Goal: Task Accomplishment & Management: Manage account settings

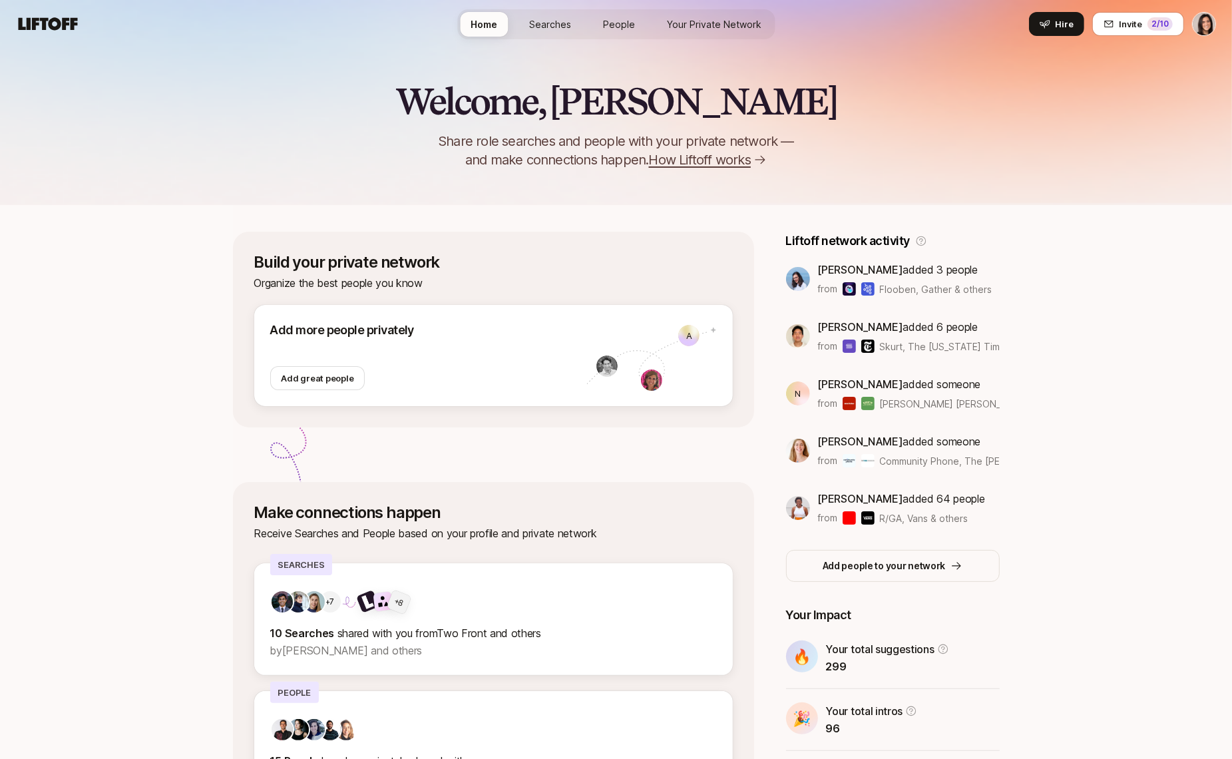
click at [723, 25] on span "Your Private Network" at bounding box center [714, 24] width 95 height 14
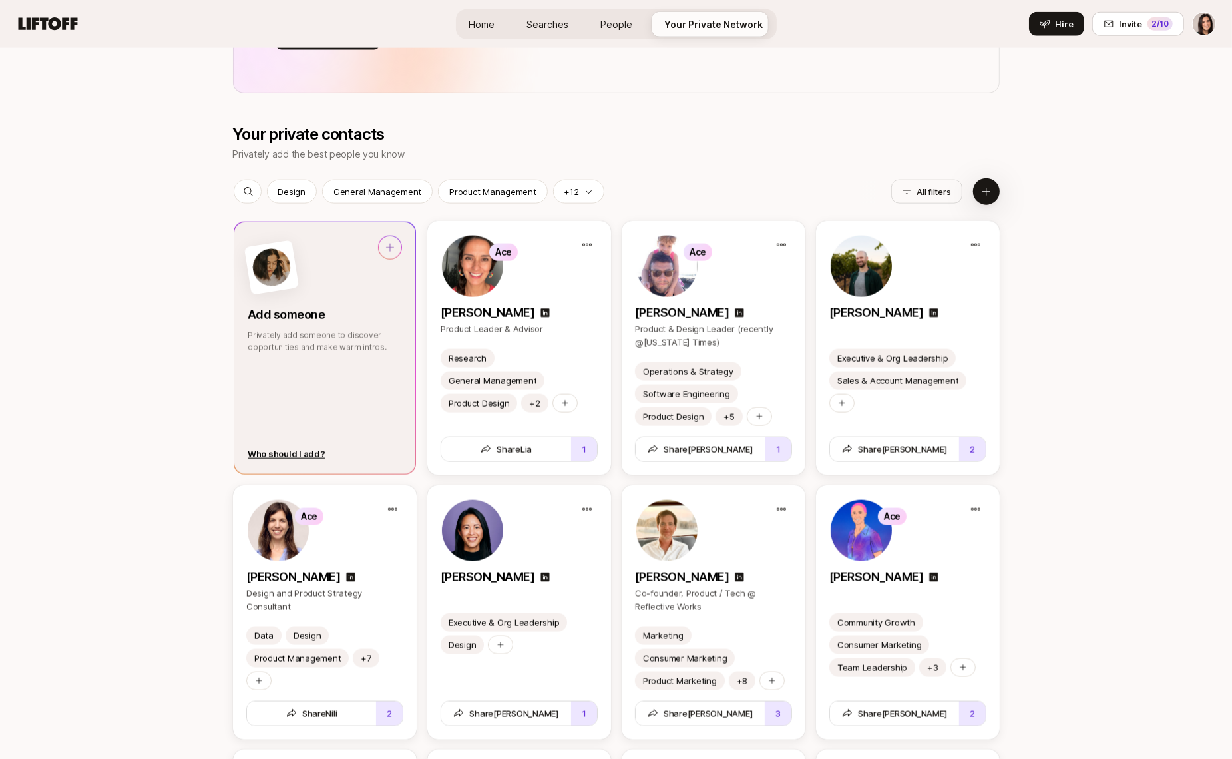
scroll to position [1655, 0]
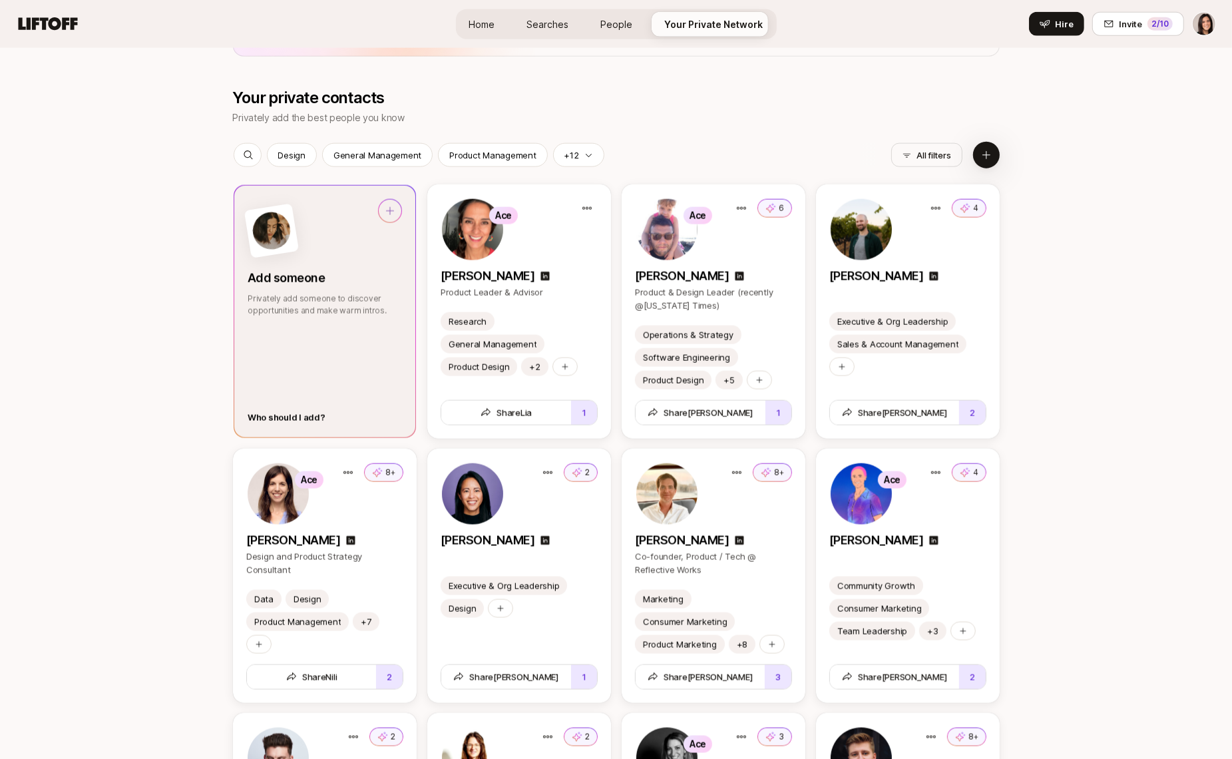
click at [283, 419] on div "Who should I add?" at bounding box center [287, 417] width 78 height 13
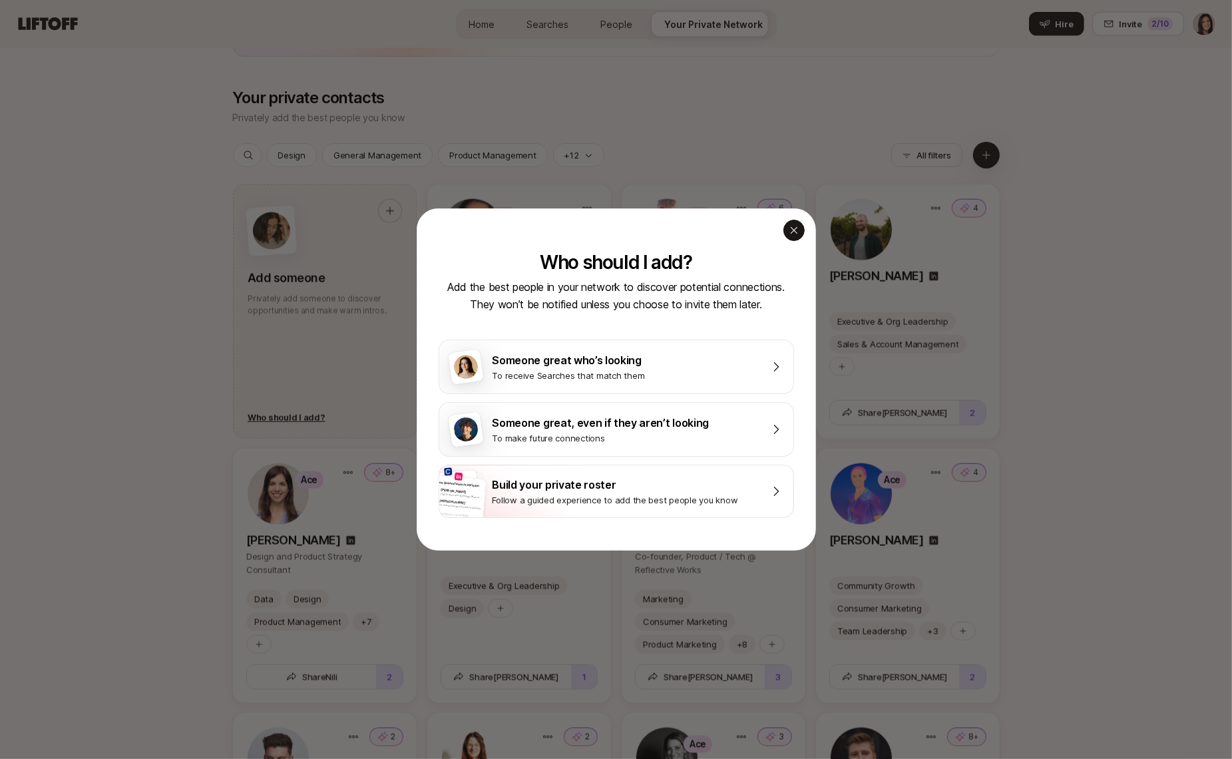
click at [799, 232] on icon "button" at bounding box center [794, 230] width 11 height 11
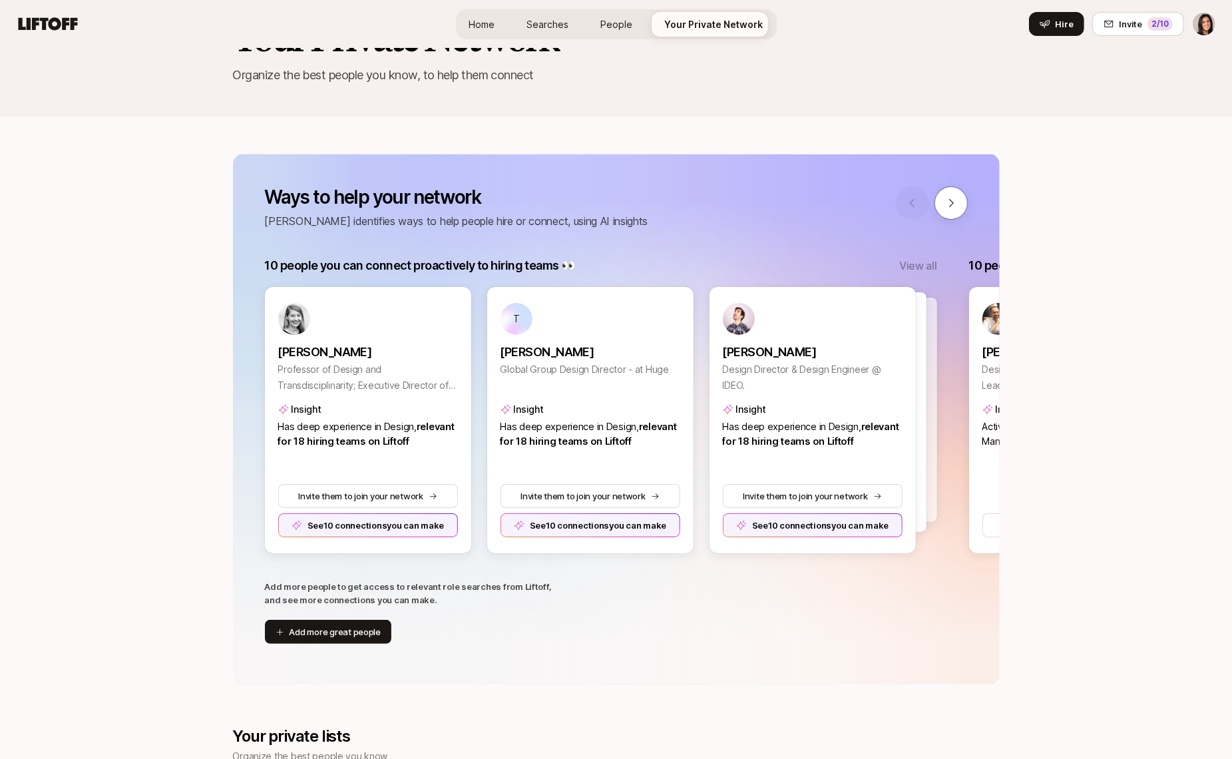
scroll to position [0, 0]
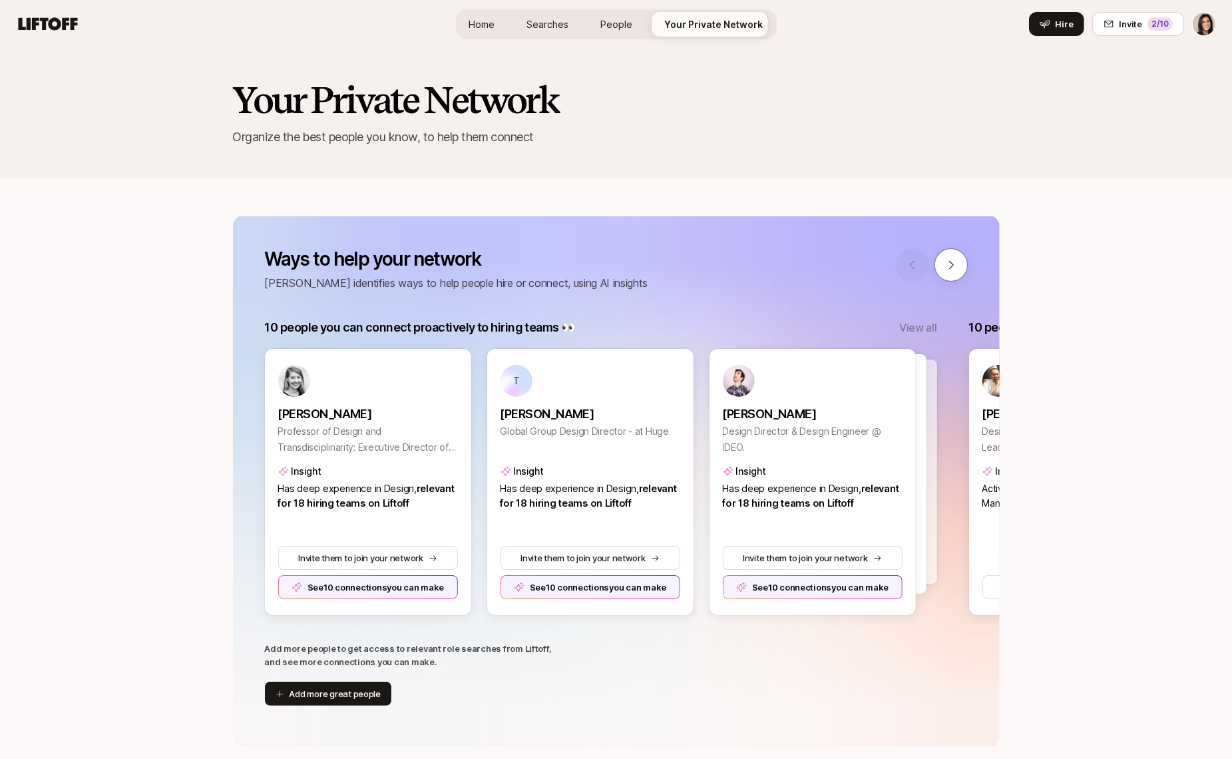
click at [485, 25] on span "Home" at bounding box center [482, 24] width 26 height 14
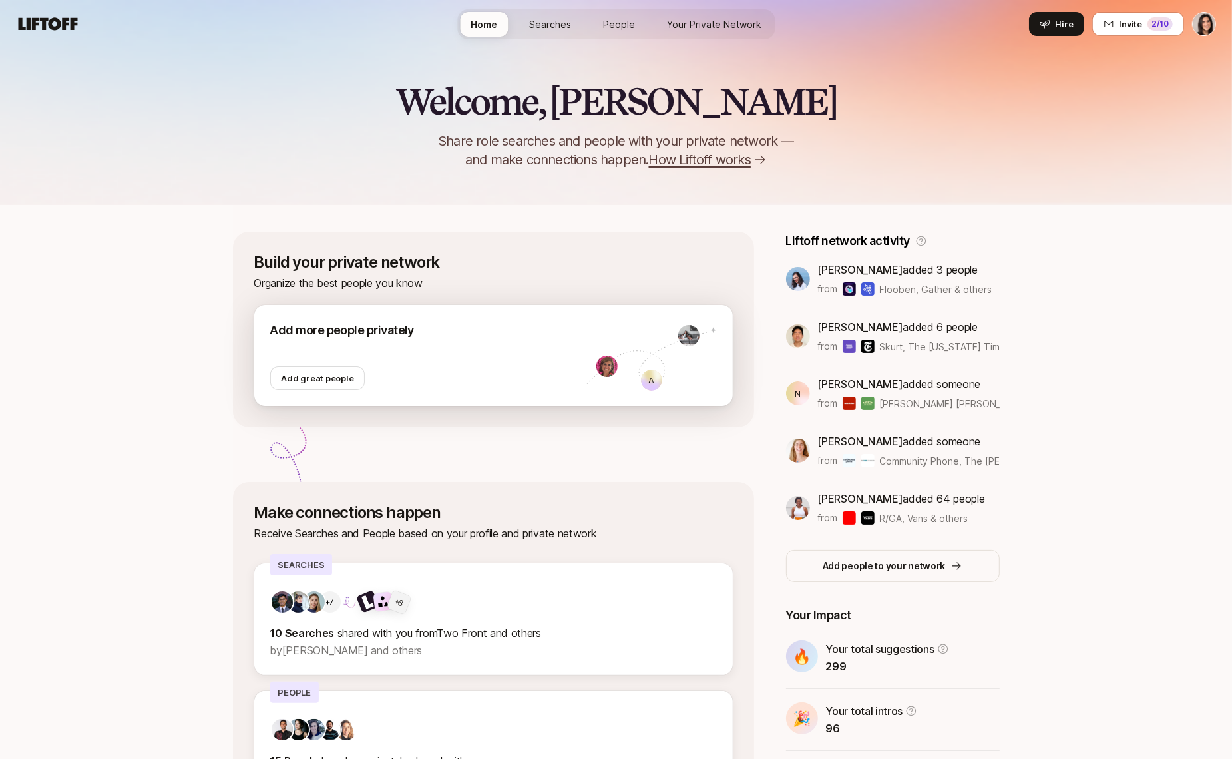
click at [447, 387] on div "Add more people privately Add great people" at bounding box center [428, 355] width 316 height 69
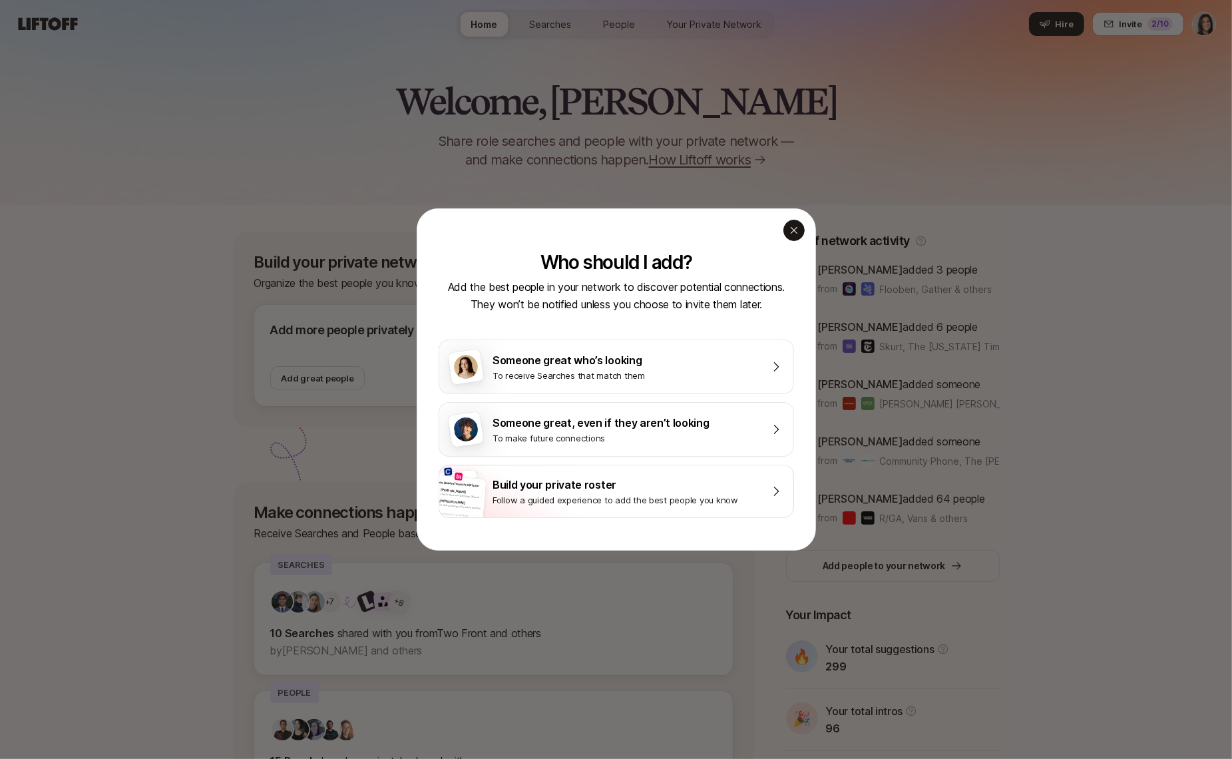
click at [799, 229] on div "button" at bounding box center [793, 230] width 21 height 21
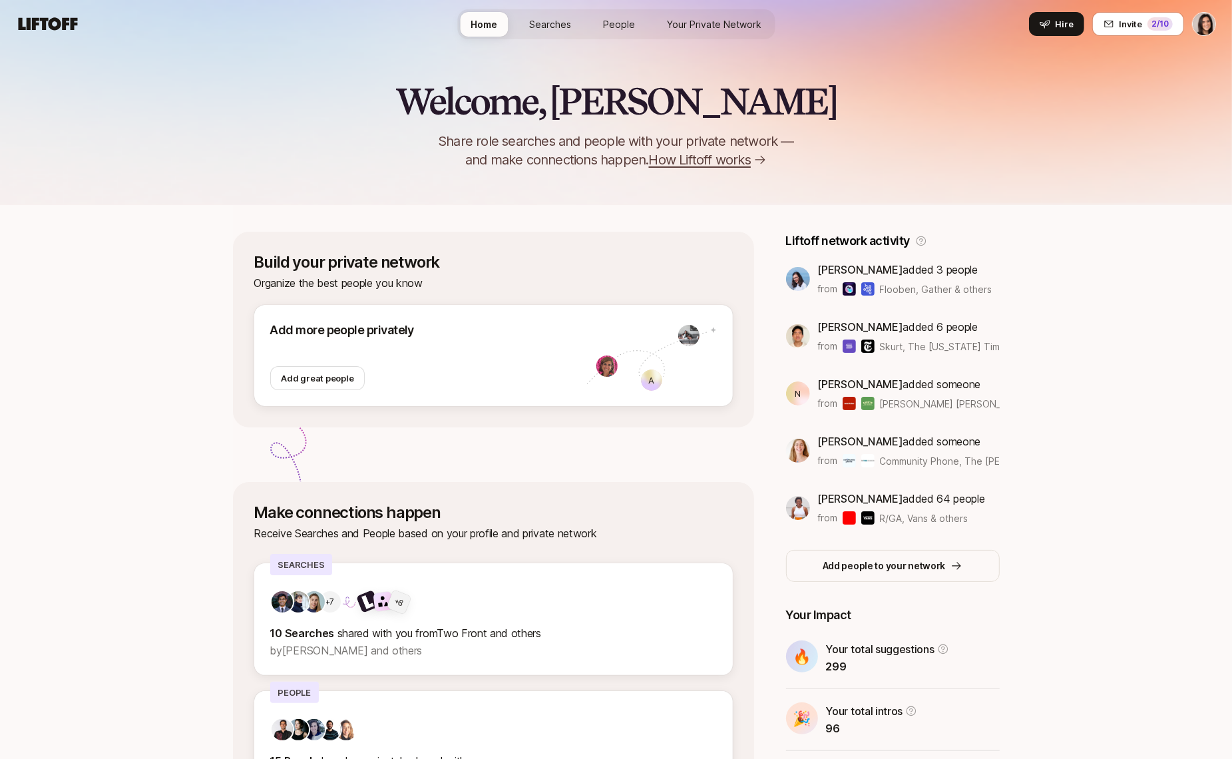
click at [692, 22] on span "Your Private Network" at bounding box center [714, 24] width 95 height 14
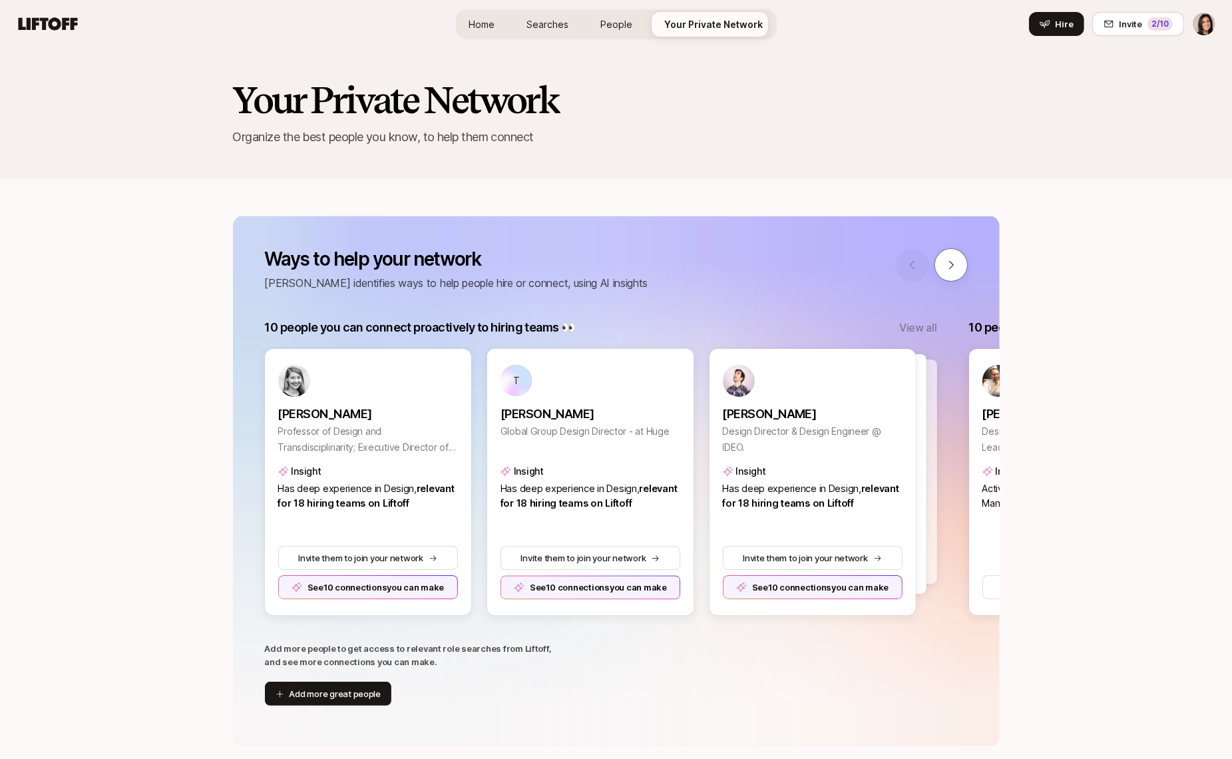
click at [339, 709] on div "Ways to help your network Liftoff identifies ways to help people hire or connec…" at bounding box center [616, 481] width 767 height 530
click at [335, 701] on button "Add more great people" at bounding box center [328, 694] width 127 height 24
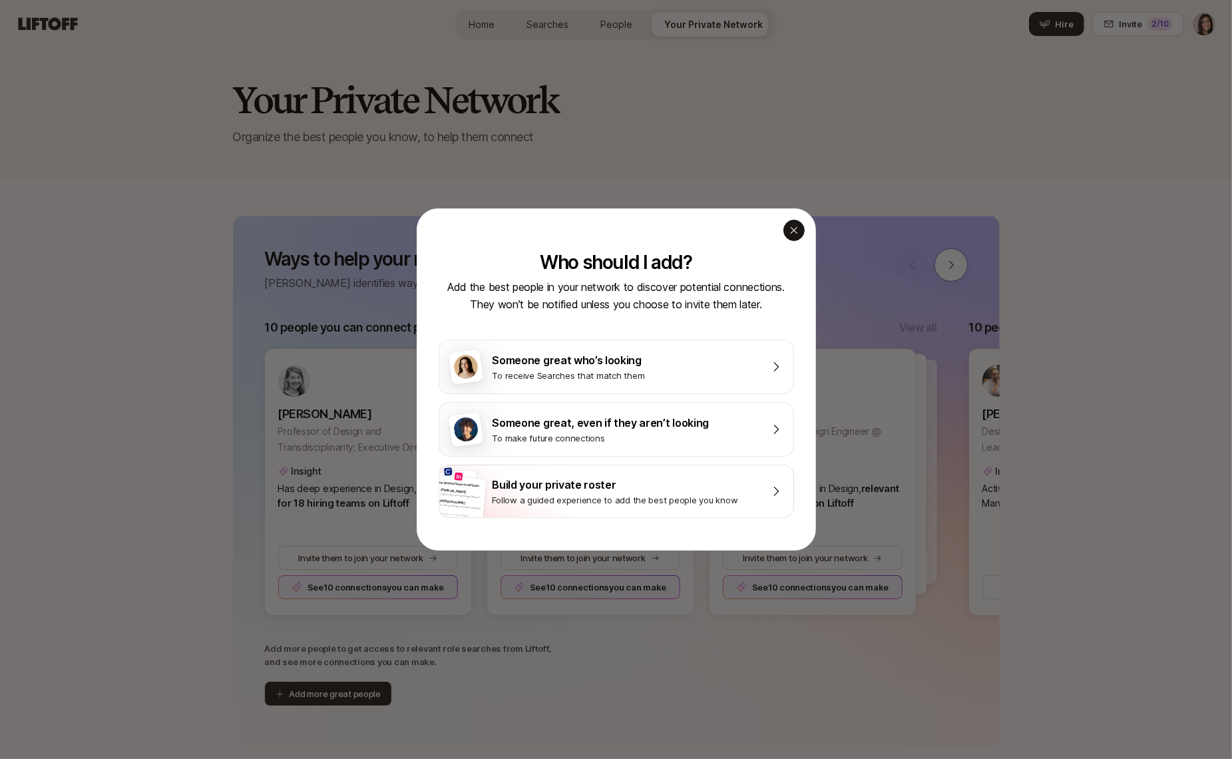
click at [789, 230] on icon "button" at bounding box center [794, 230] width 11 height 11
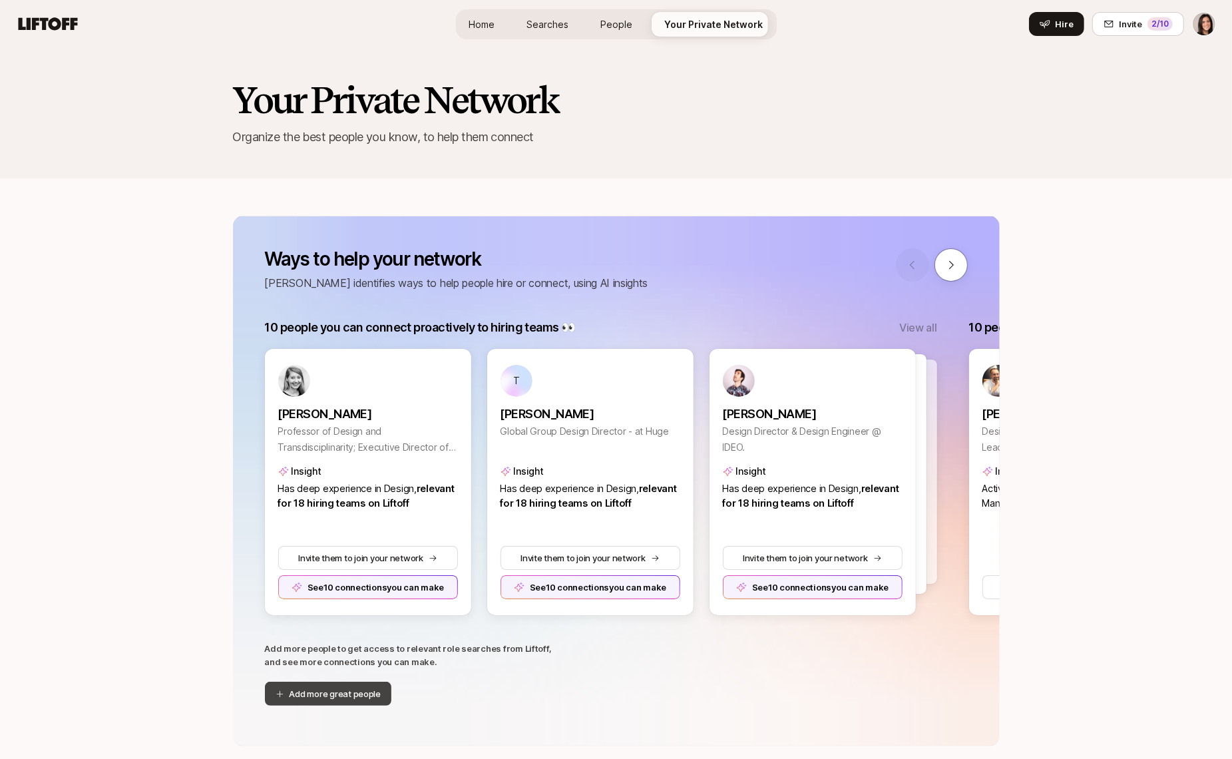
click at [363, 694] on button "Add more great people" at bounding box center [328, 694] width 127 height 24
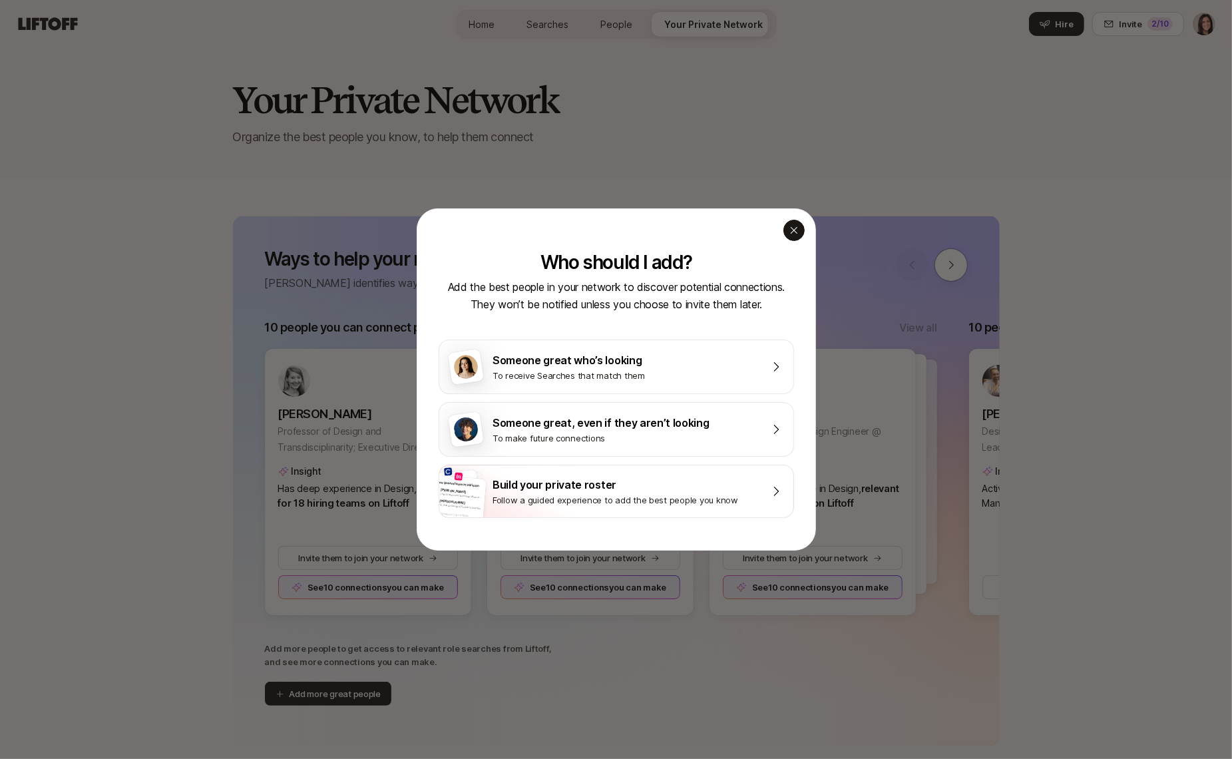
click at [795, 233] on icon "button" at bounding box center [794, 230] width 11 height 11
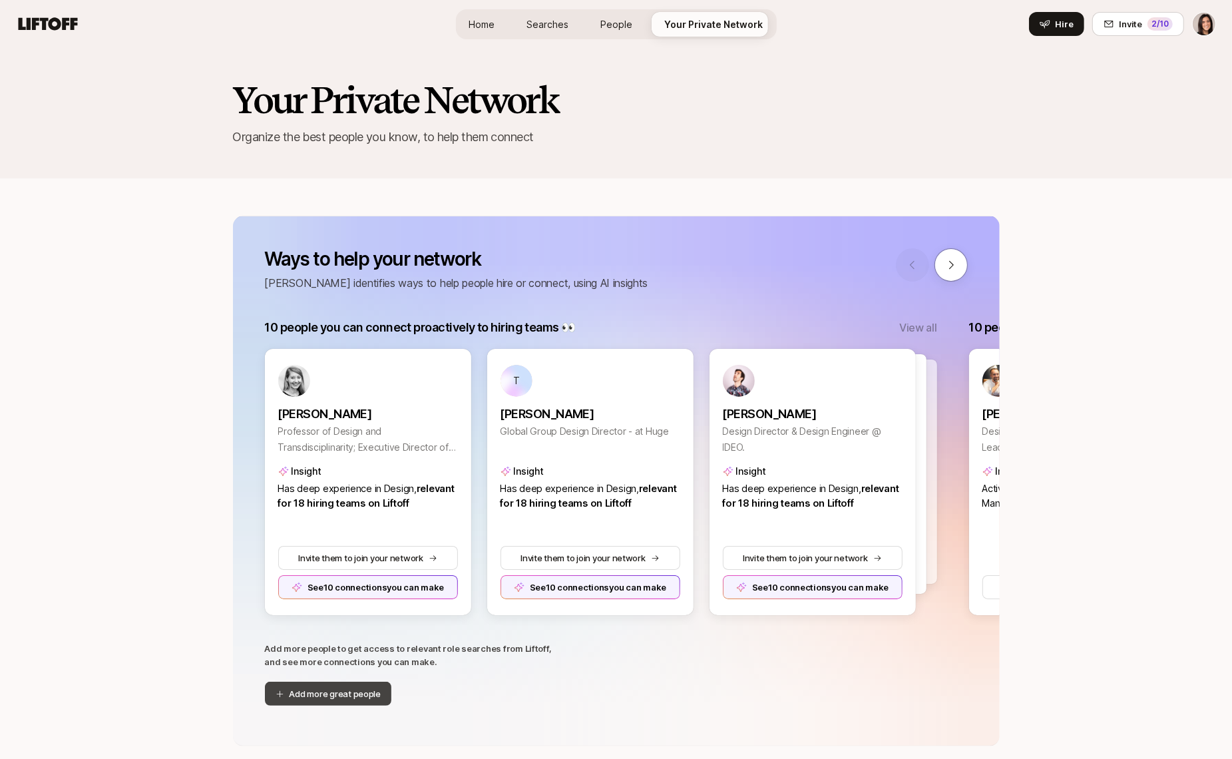
click at [327, 688] on button "Add more great people" at bounding box center [328, 694] width 127 height 24
click at [489, 17] on span "Home" at bounding box center [482, 24] width 26 height 14
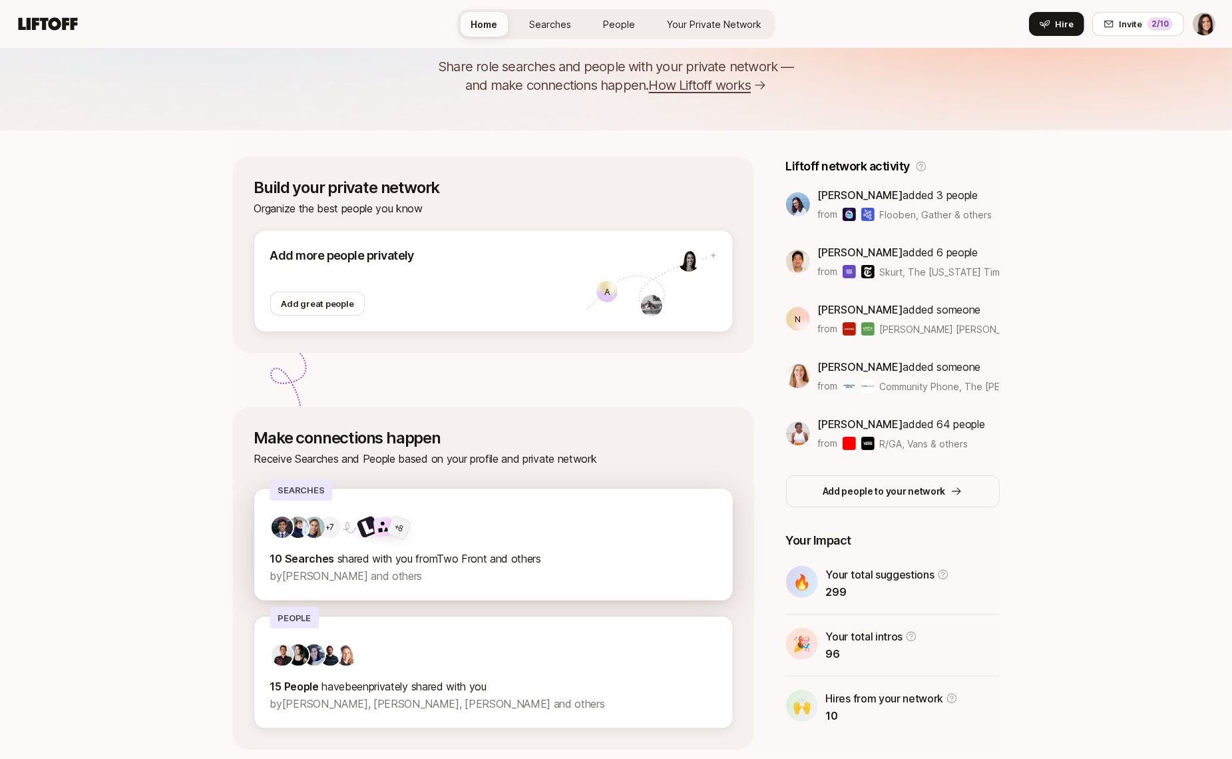
scroll to position [91, 0]
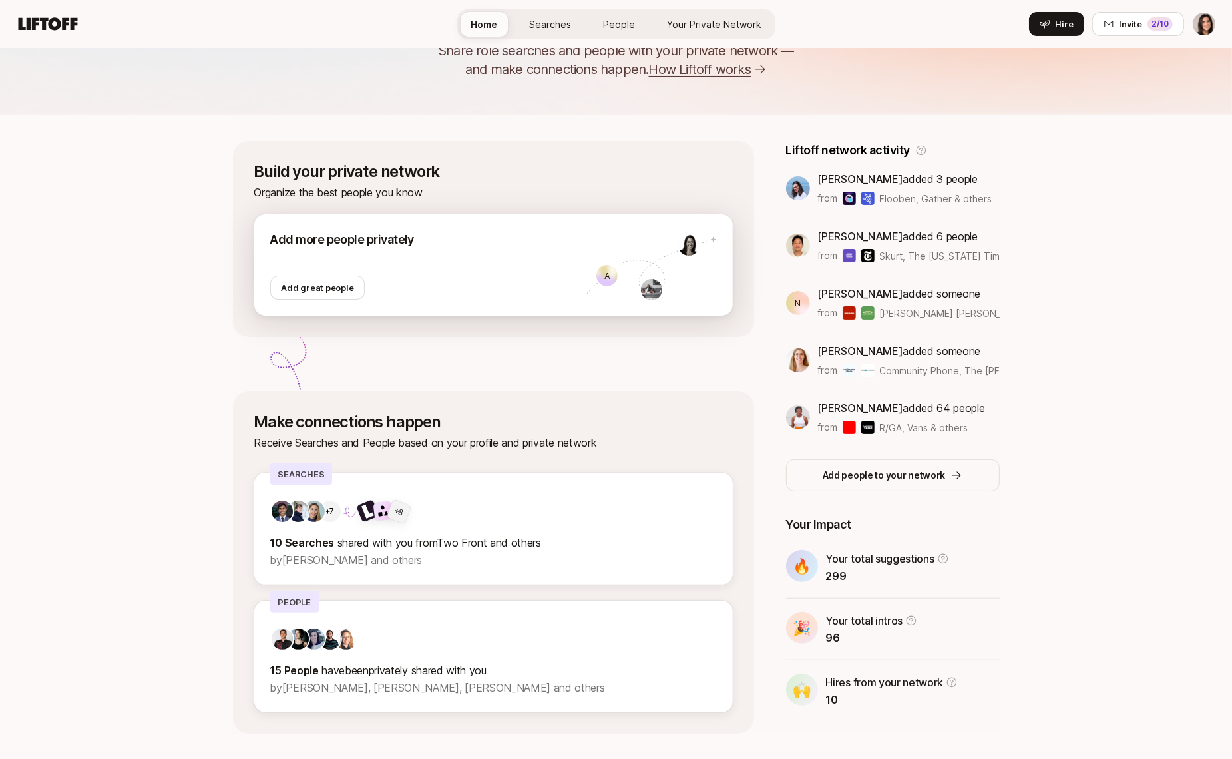
click at [421, 272] on div at bounding box center [428, 262] width 316 height 27
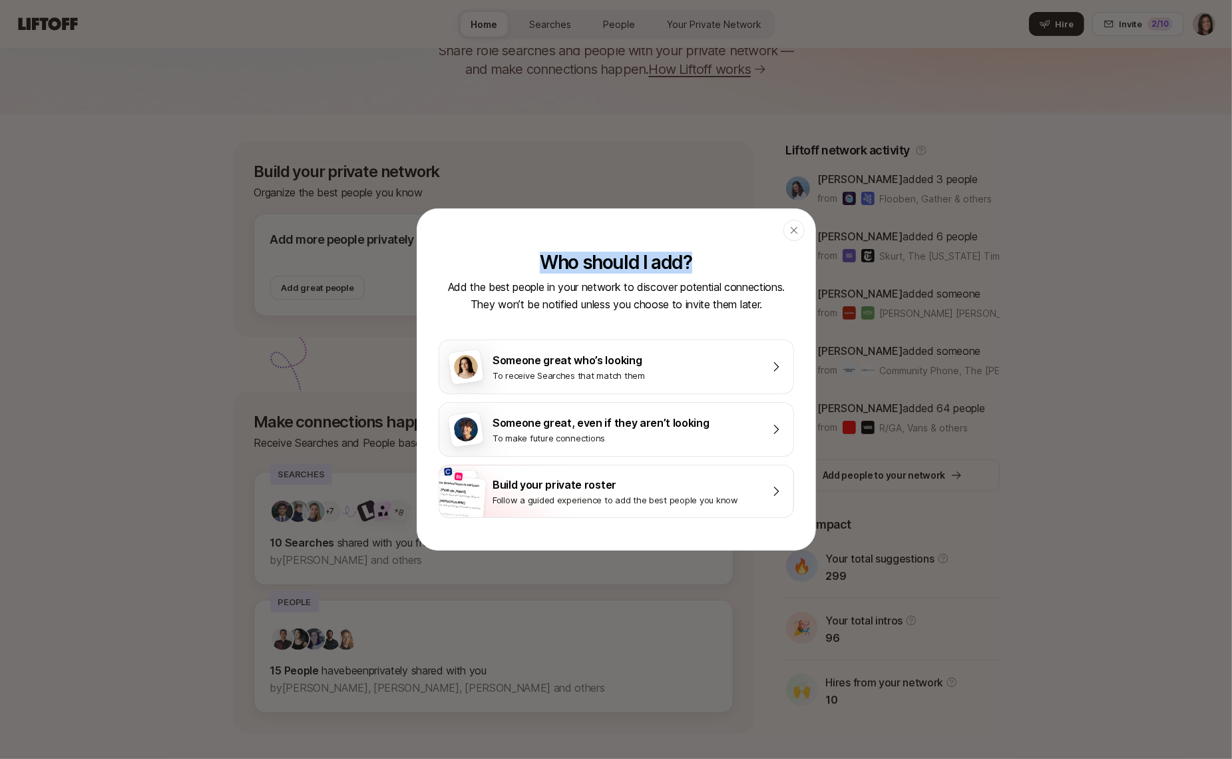
drag, startPoint x: 547, startPoint y: 264, endPoint x: 697, endPoint y: 271, distance: 149.9
click at [697, 271] on div "Who should I add? Add the best people in your network to discover potential con…" at bounding box center [616, 282] width 355 height 61
click at [796, 229] on icon "button" at bounding box center [794, 230] width 11 height 11
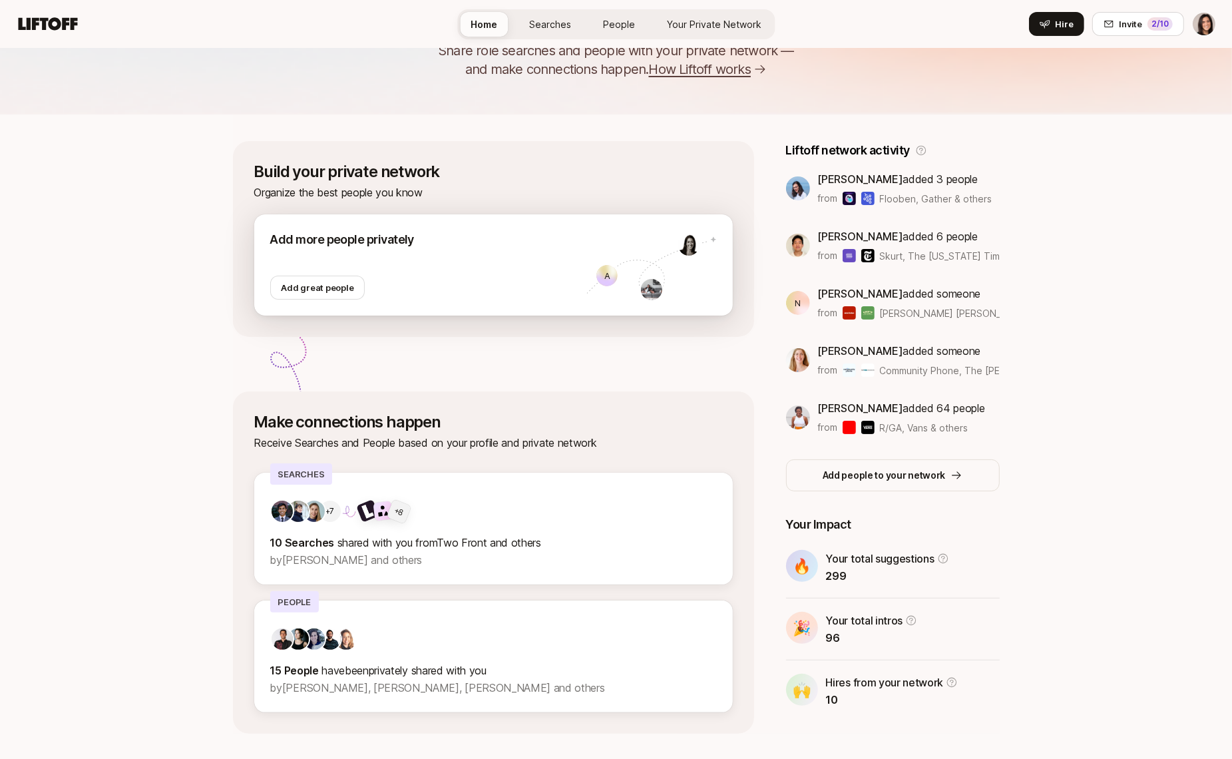
scroll to position [0, 0]
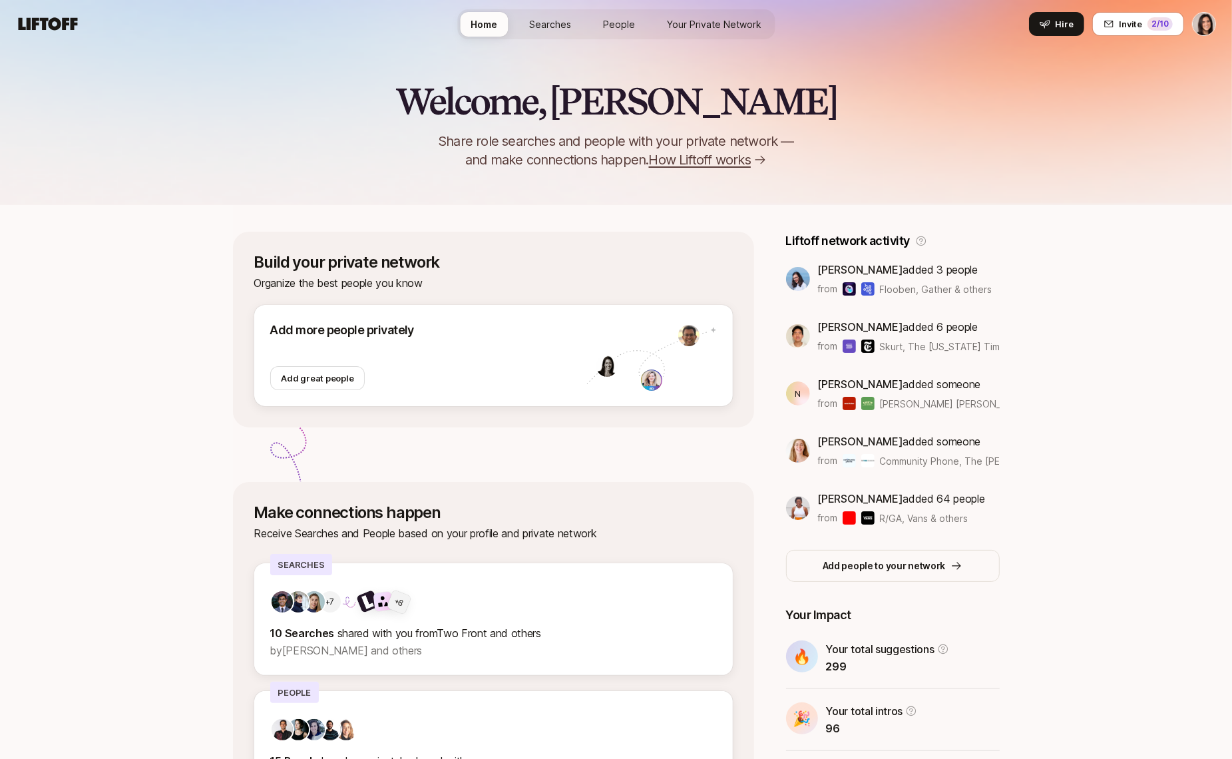
click at [701, 31] on span "Your Private Network" at bounding box center [714, 24] width 95 height 14
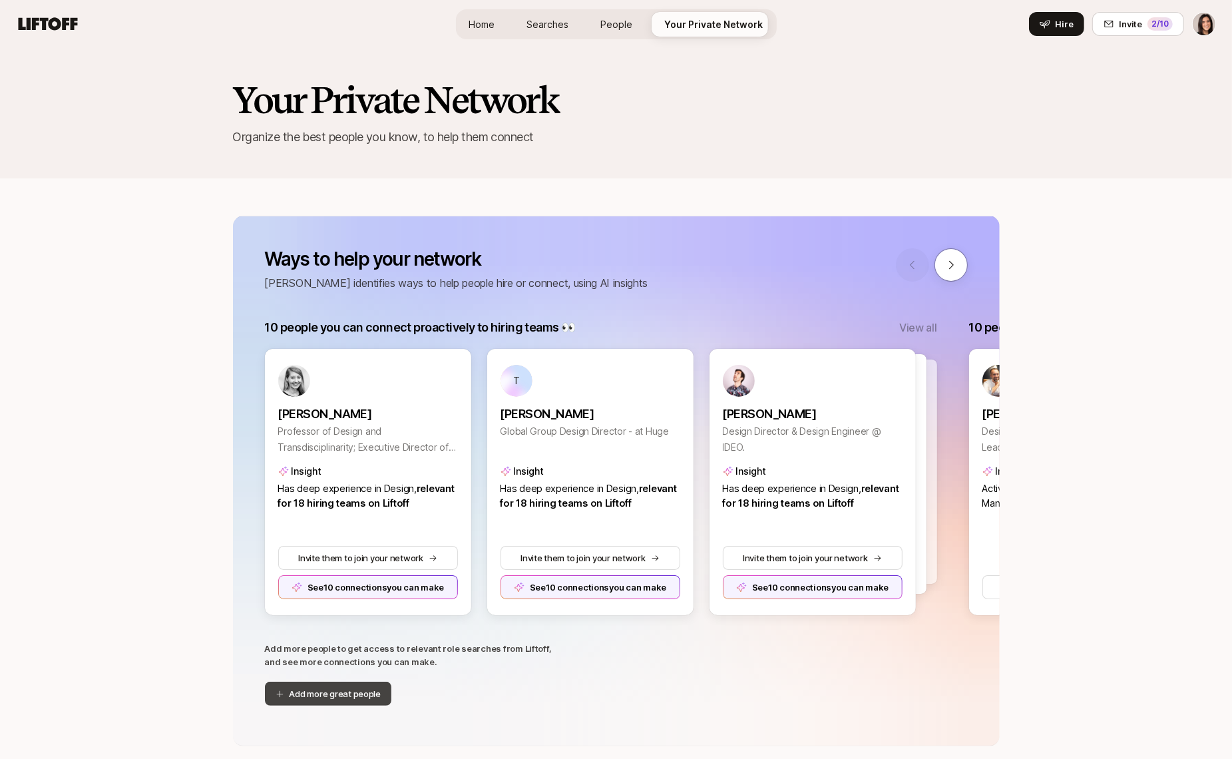
click at [347, 697] on button "Add more great people" at bounding box center [328, 694] width 127 height 24
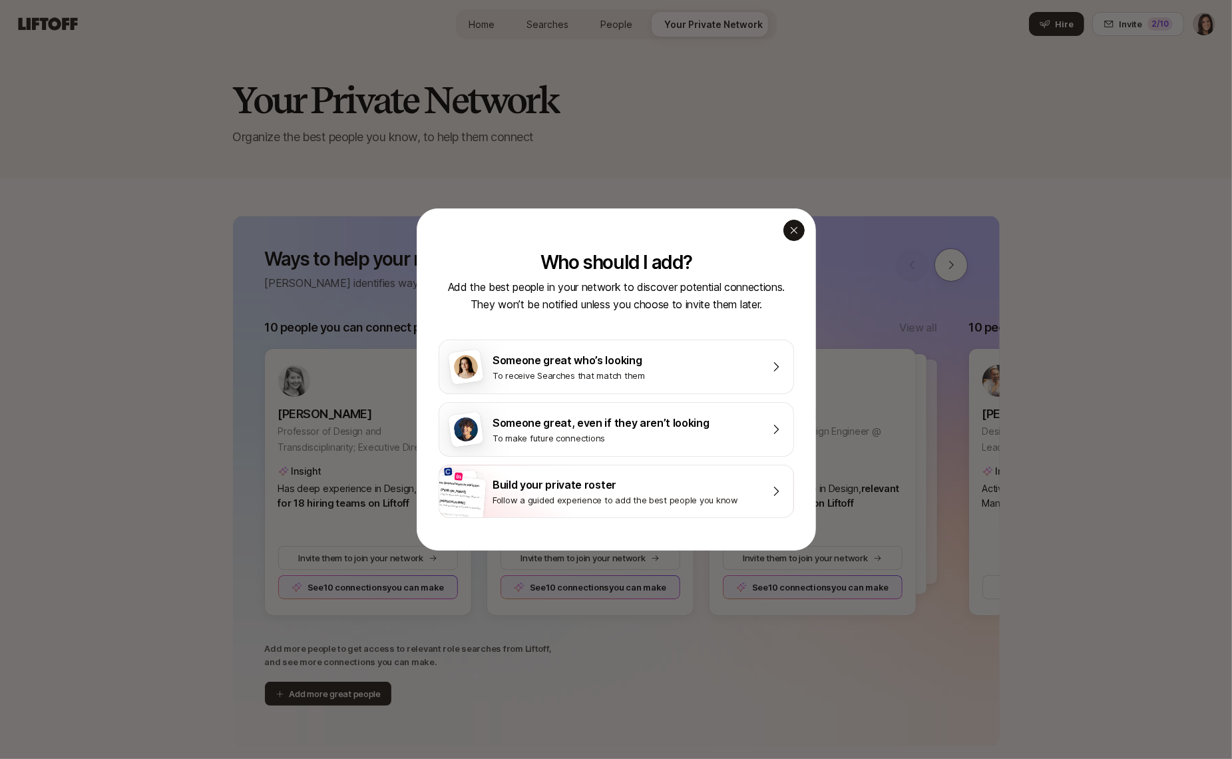
click at [800, 234] on div "button" at bounding box center [793, 230] width 21 height 21
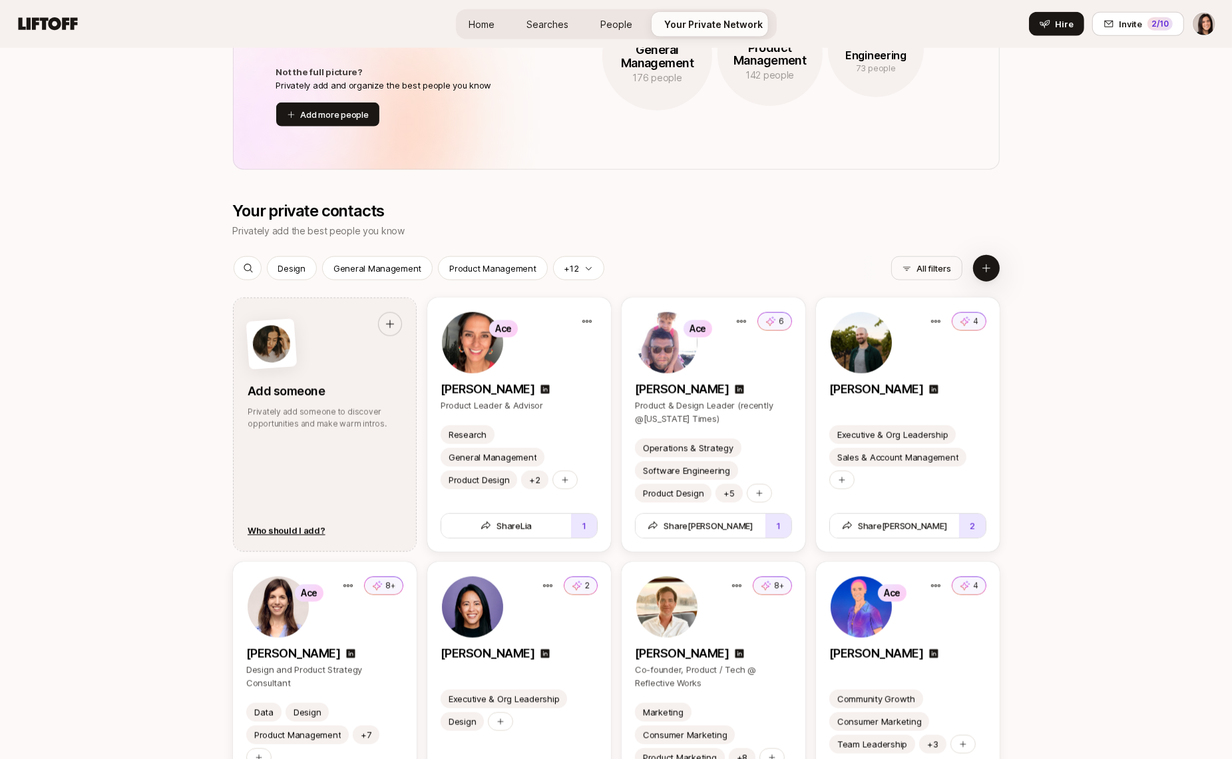
scroll to position [1673, 0]
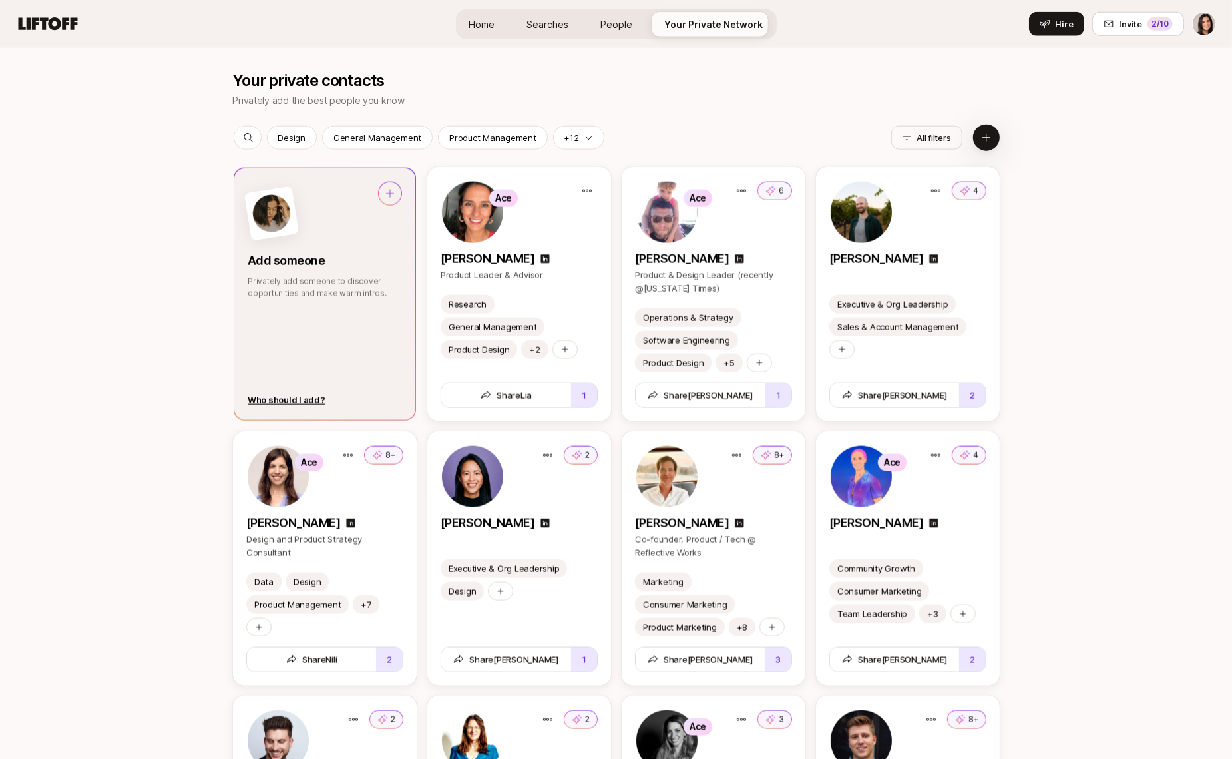
click at [342, 343] on div "Add someone Privately add someone to discover opportunities and make warm intro…" at bounding box center [324, 294] width 181 height 252
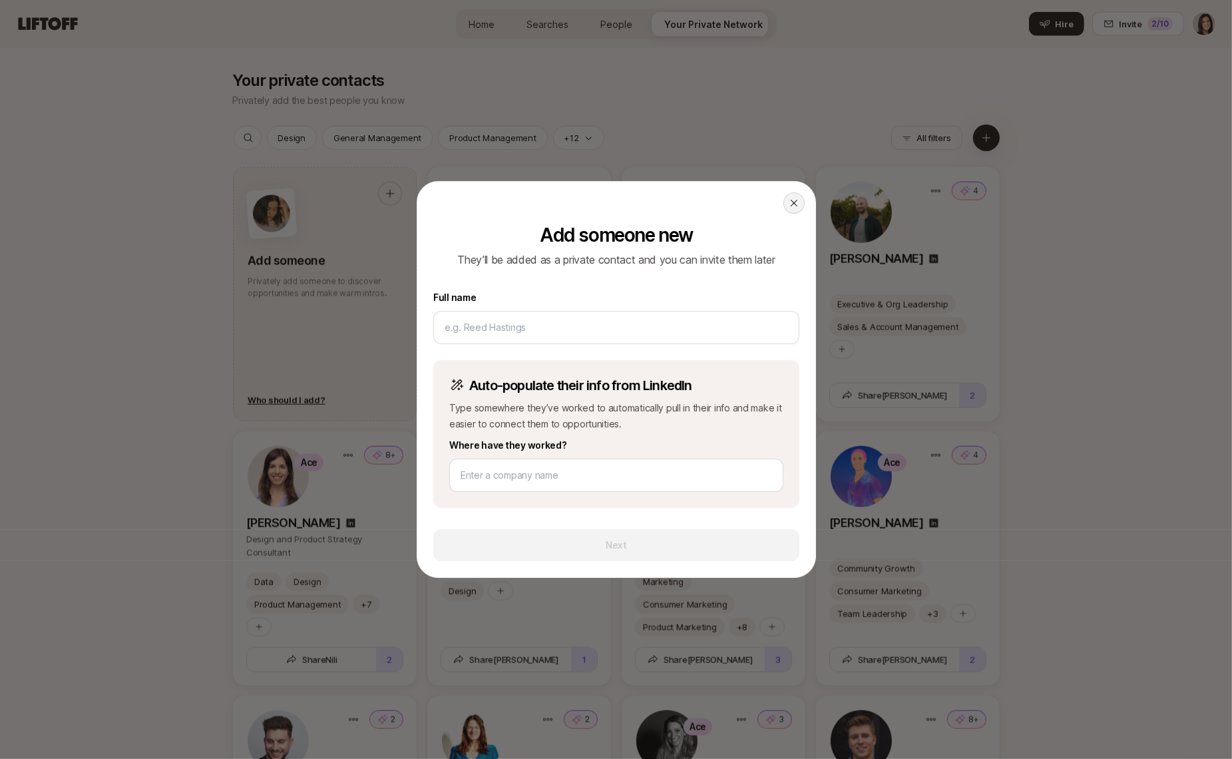
click at [800, 204] on div at bounding box center [793, 202] width 21 height 21
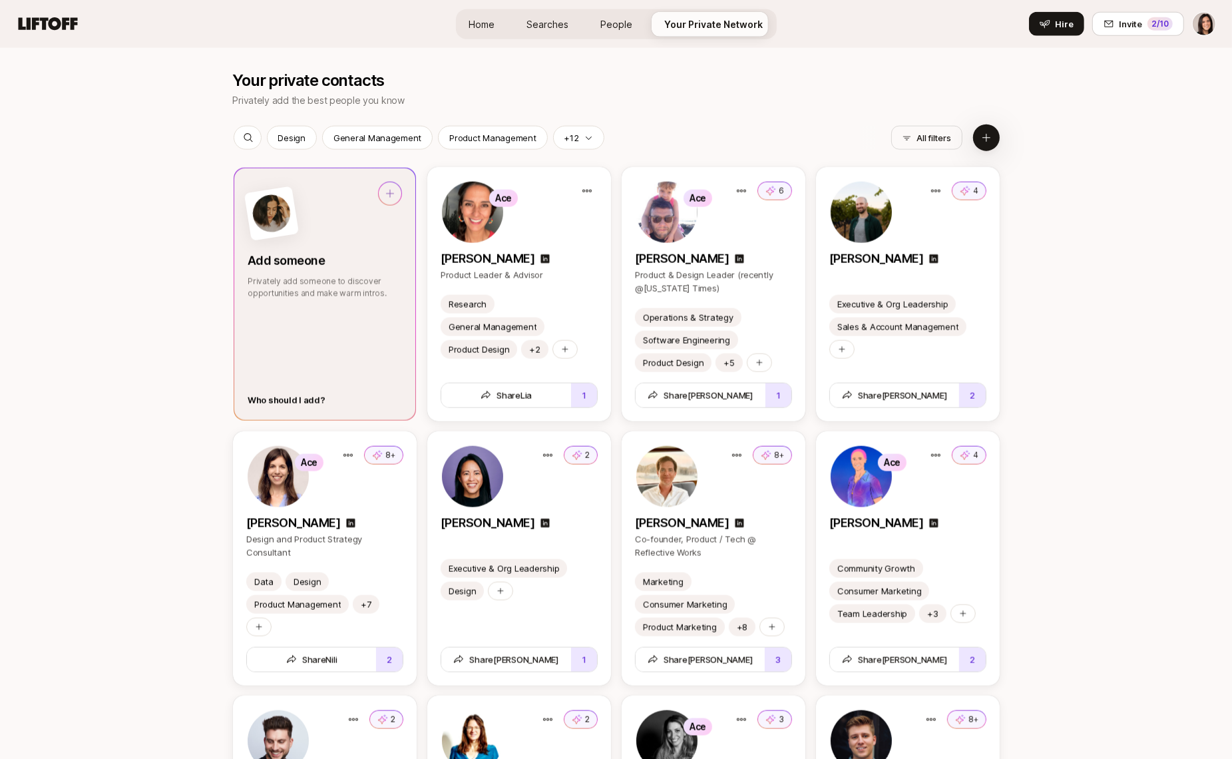
click at [299, 403] on div "Who should I add?" at bounding box center [287, 399] width 78 height 13
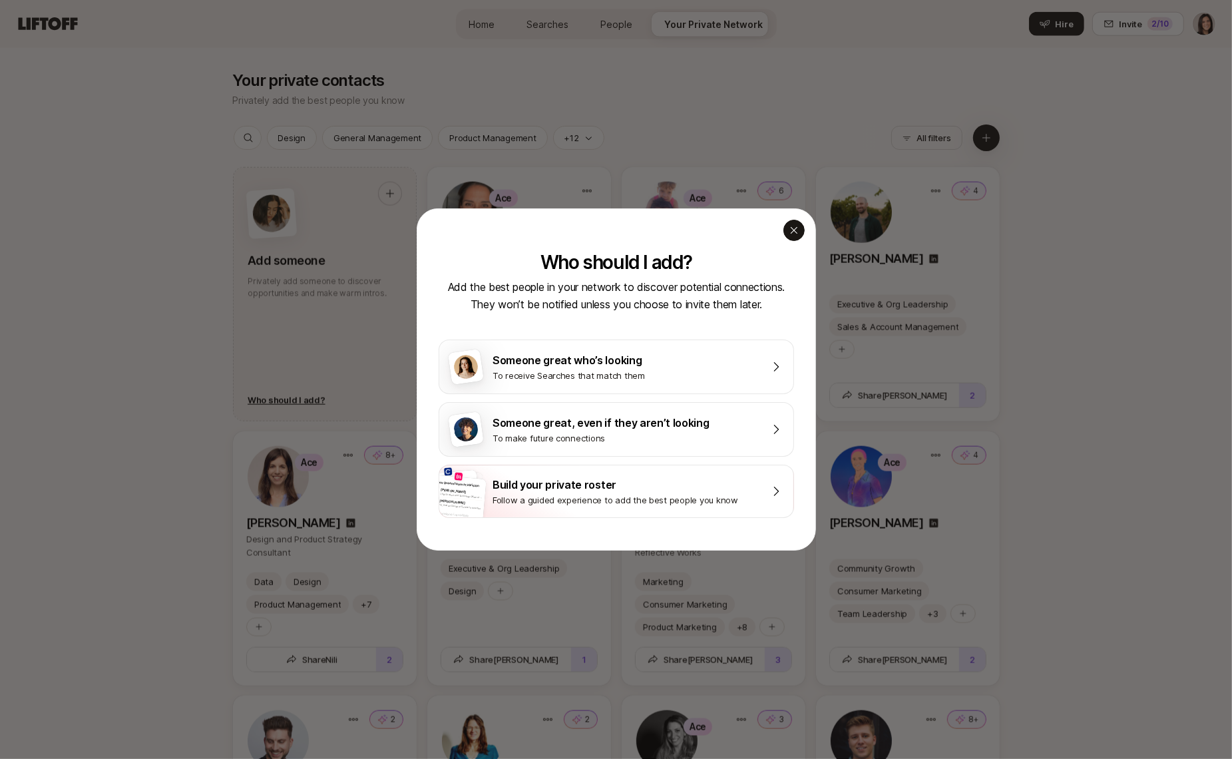
click at [789, 238] on div "button" at bounding box center [793, 230] width 21 height 21
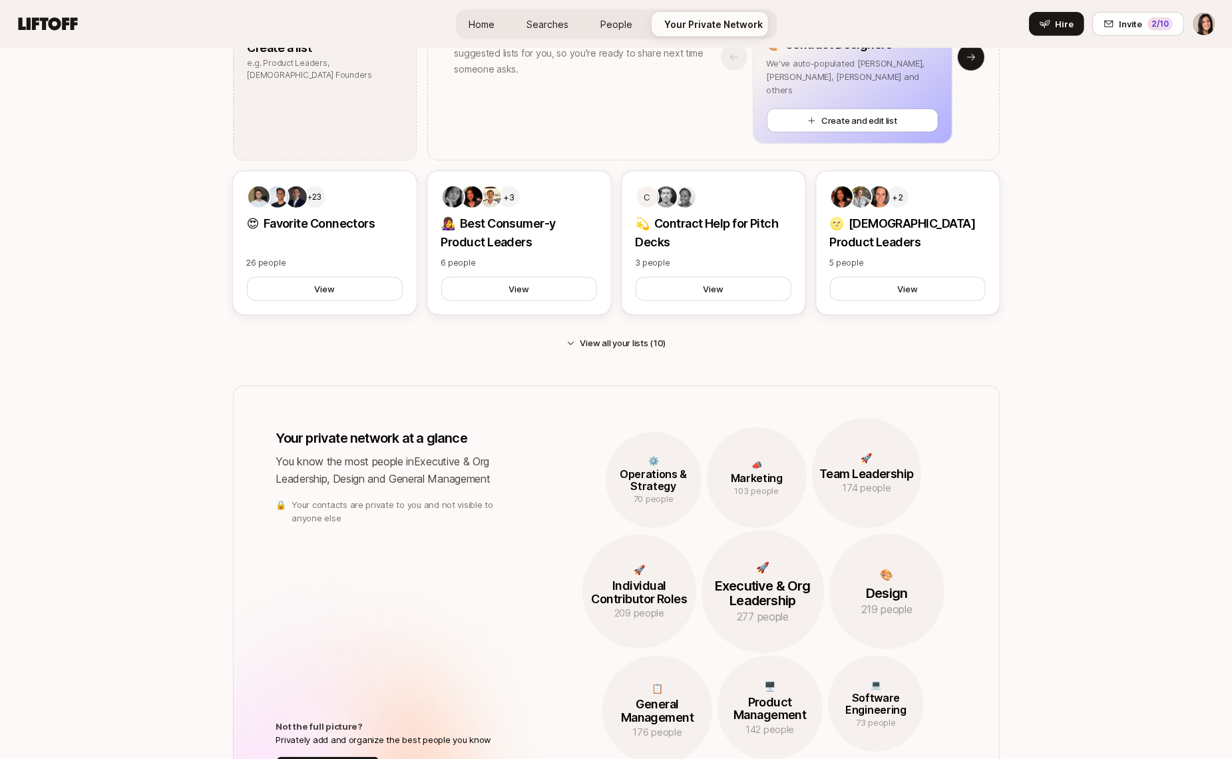
scroll to position [994, 0]
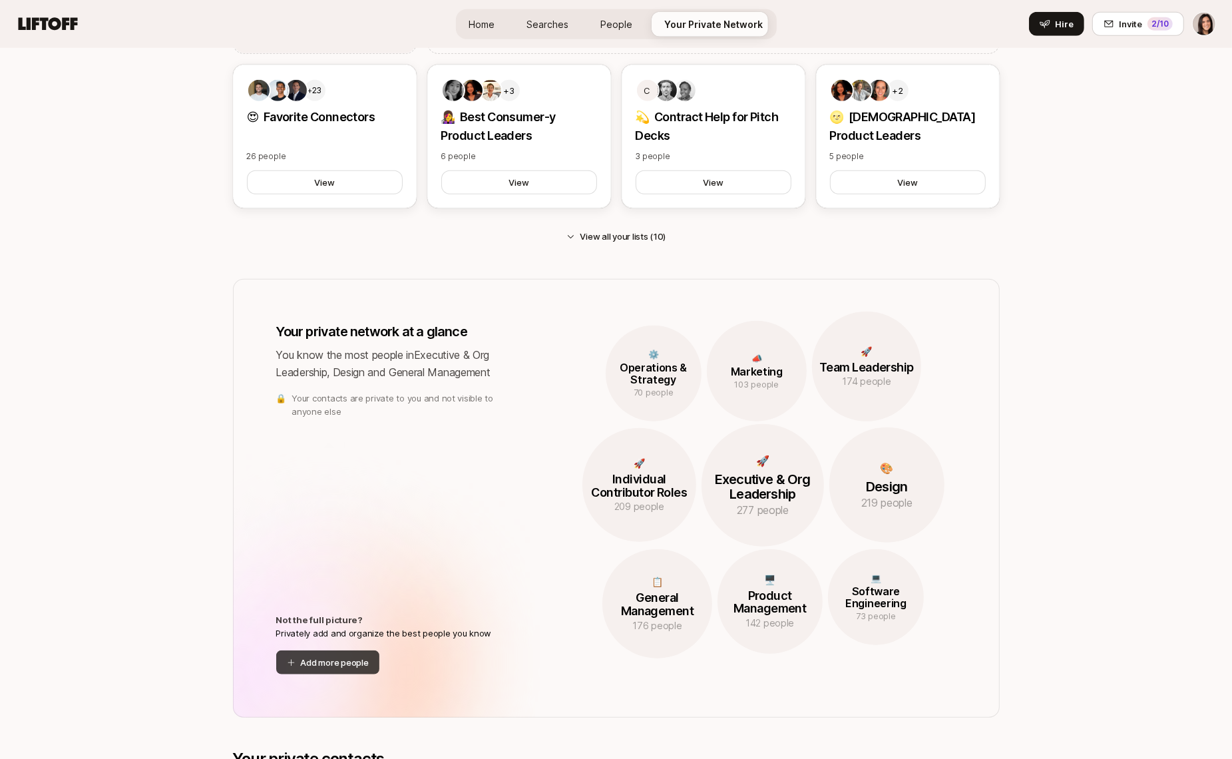
click at [328, 662] on button "Add more people" at bounding box center [327, 662] width 103 height 24
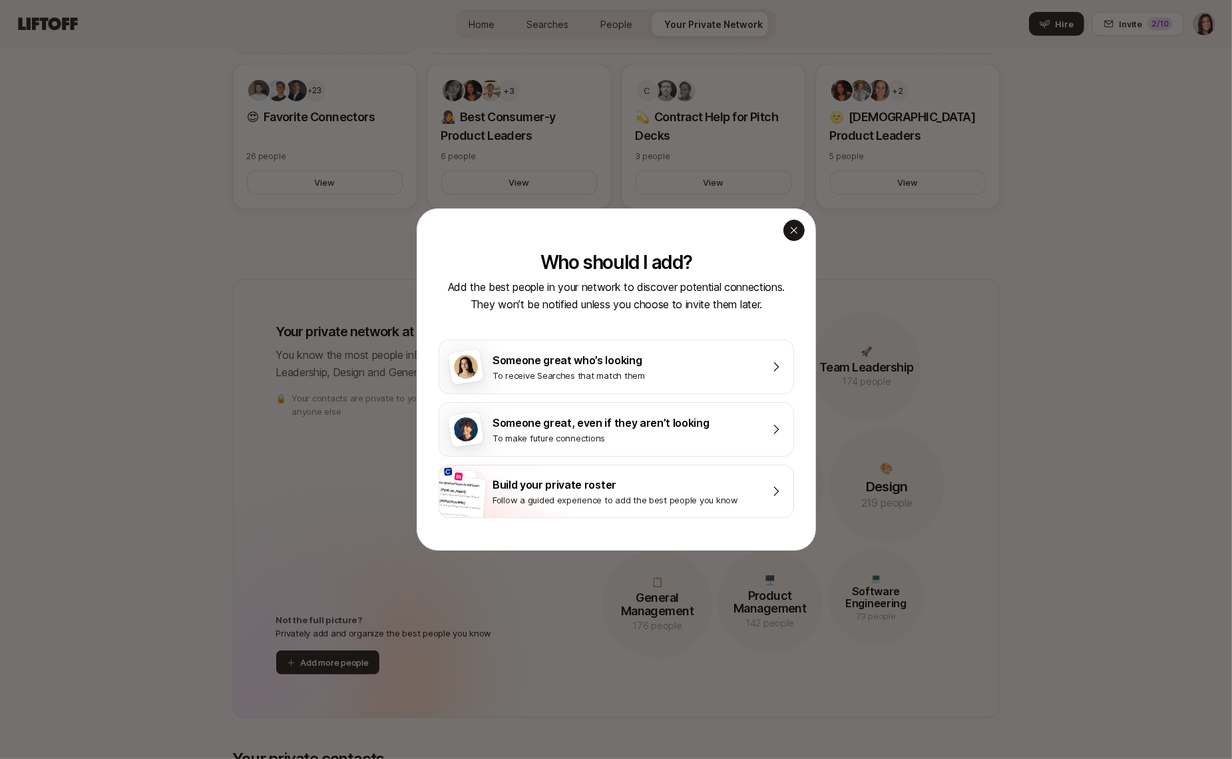
click at [801, 231] on div "button" at bounding box center [793, 230] width 21 height 21
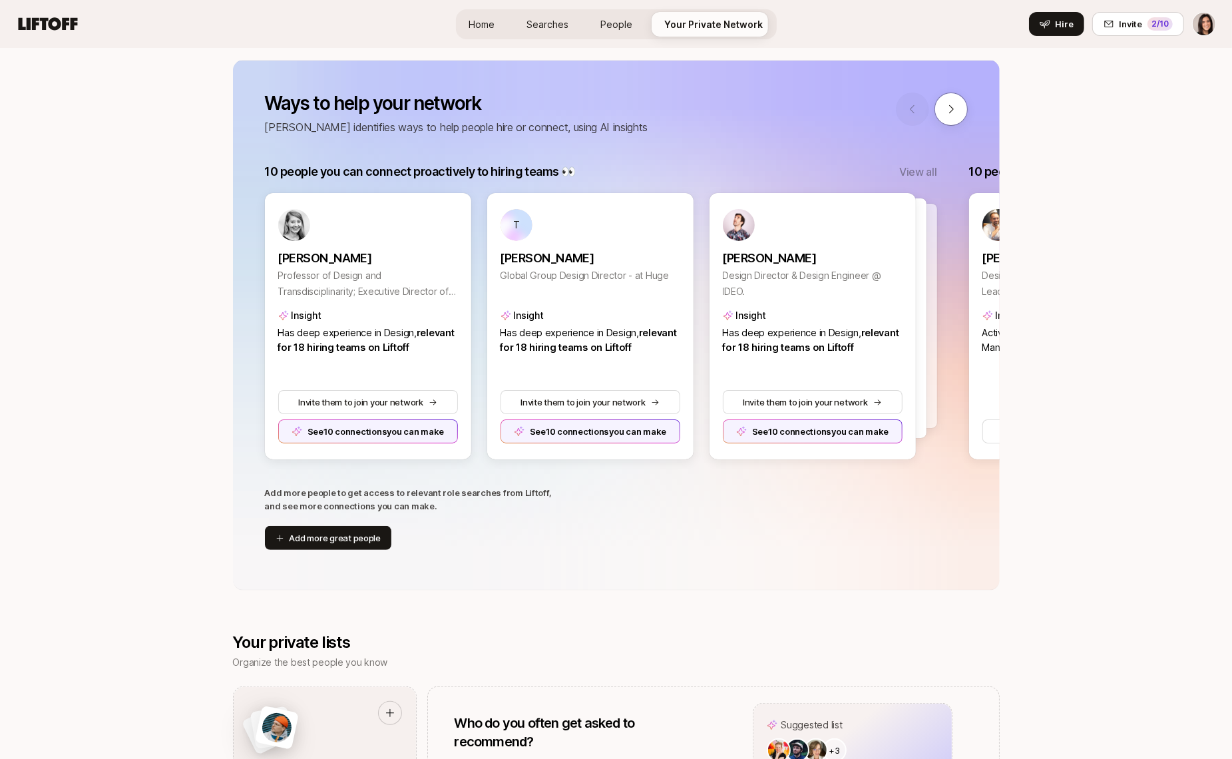
scroll to position [0, 0]
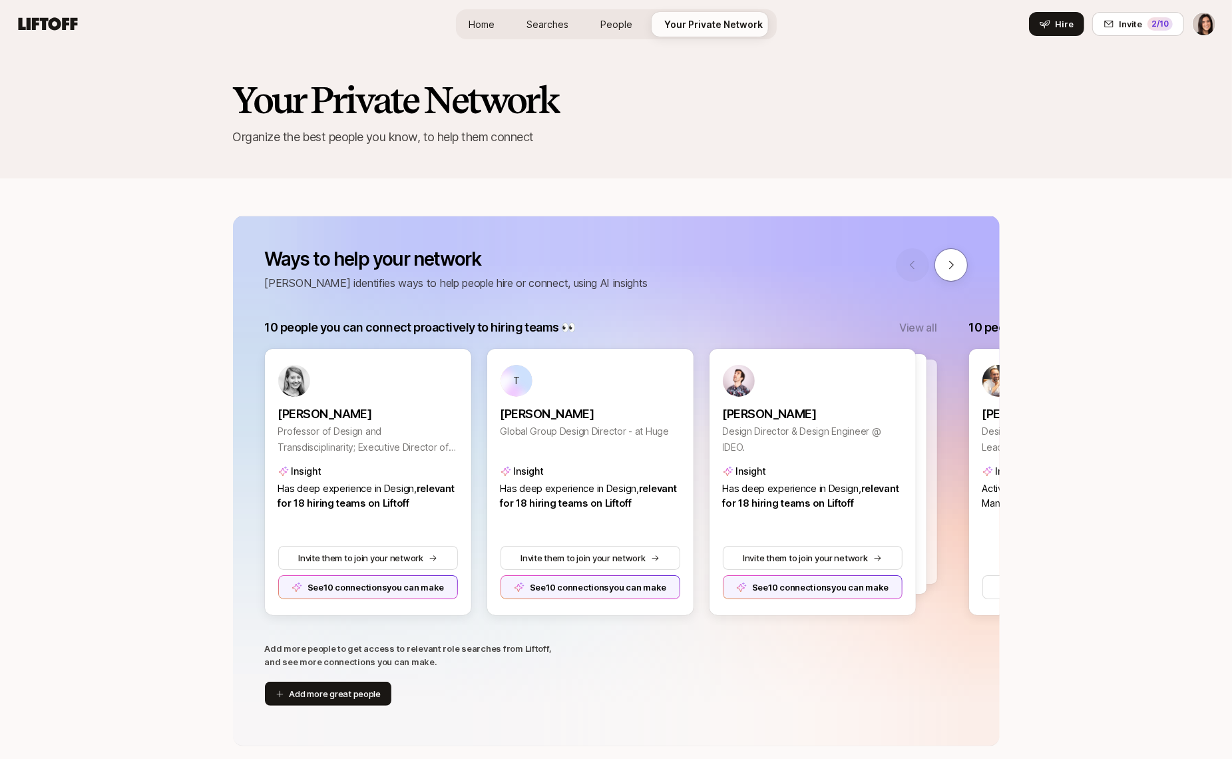
click at [498, 27] on link "Home" at bounding box center [482, 24] width 47 height 25
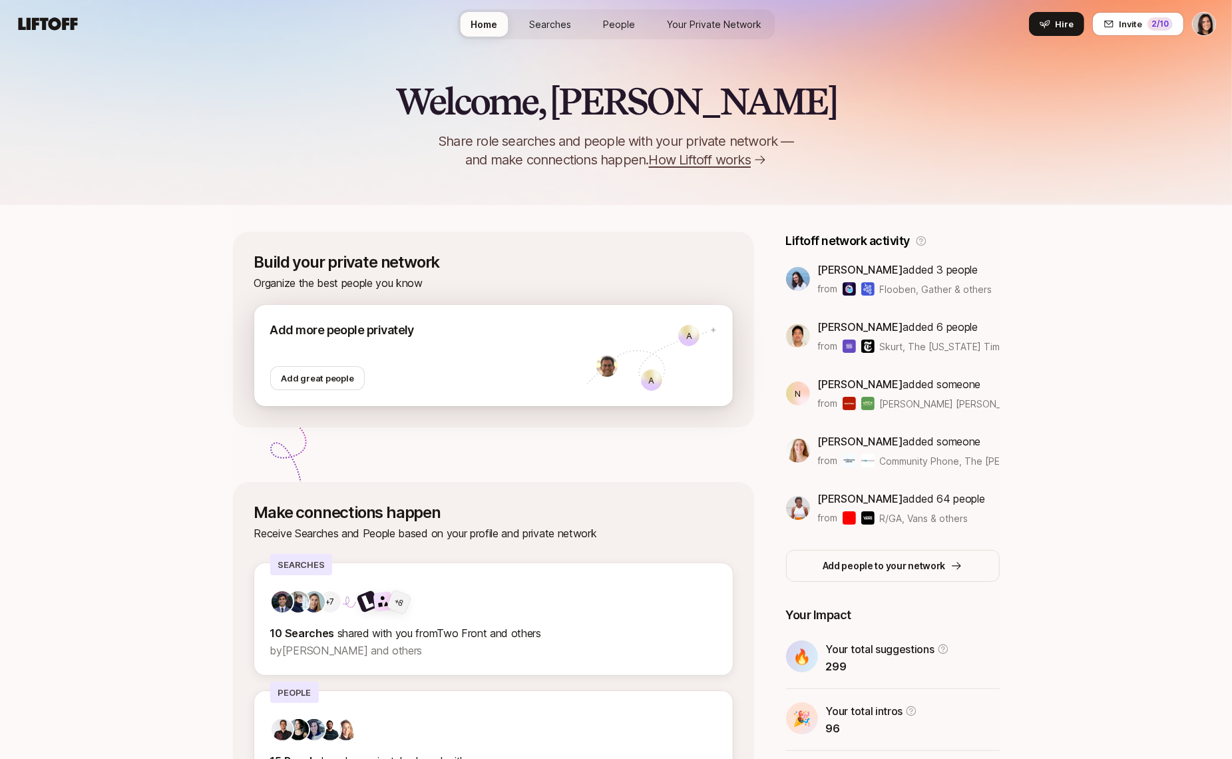
click at [502, 366] on div "Add more people privately Add great people" at bounding box center [428, 355] width 316 height 69
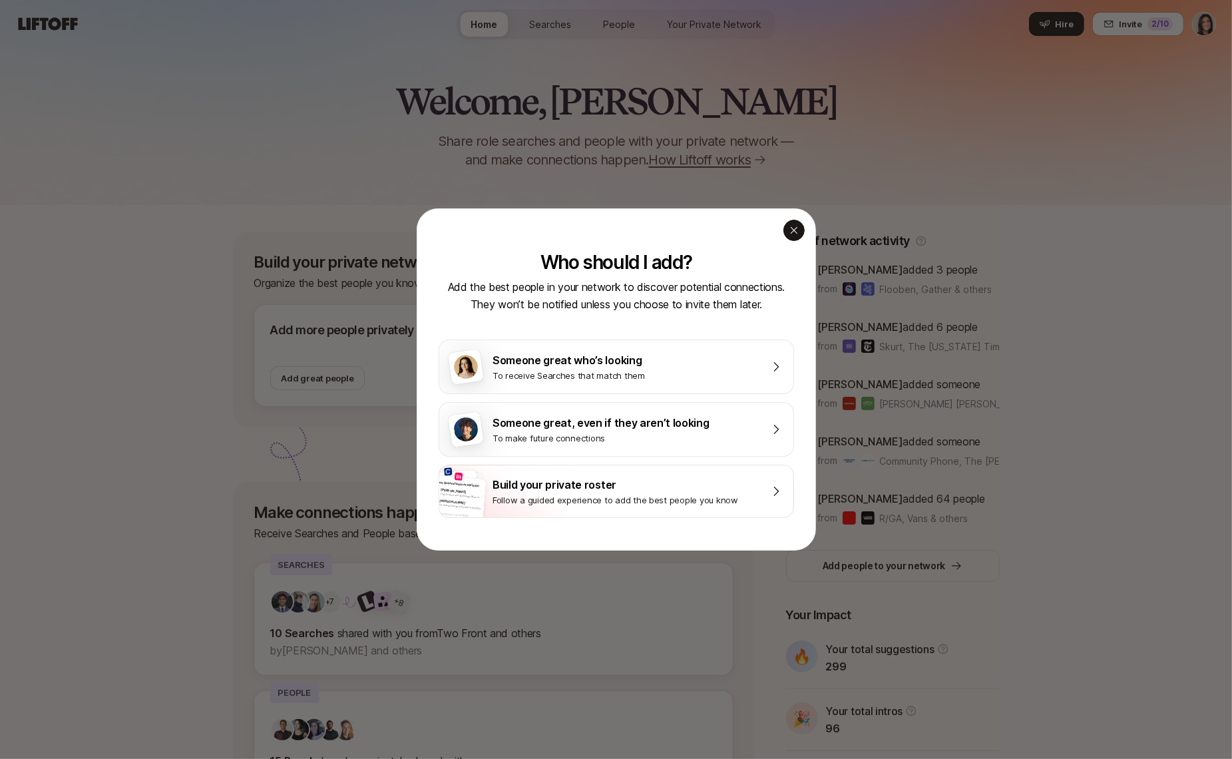
click at [797, 231] on icon "button" at bounding box center [794, 230] width 11 height 11
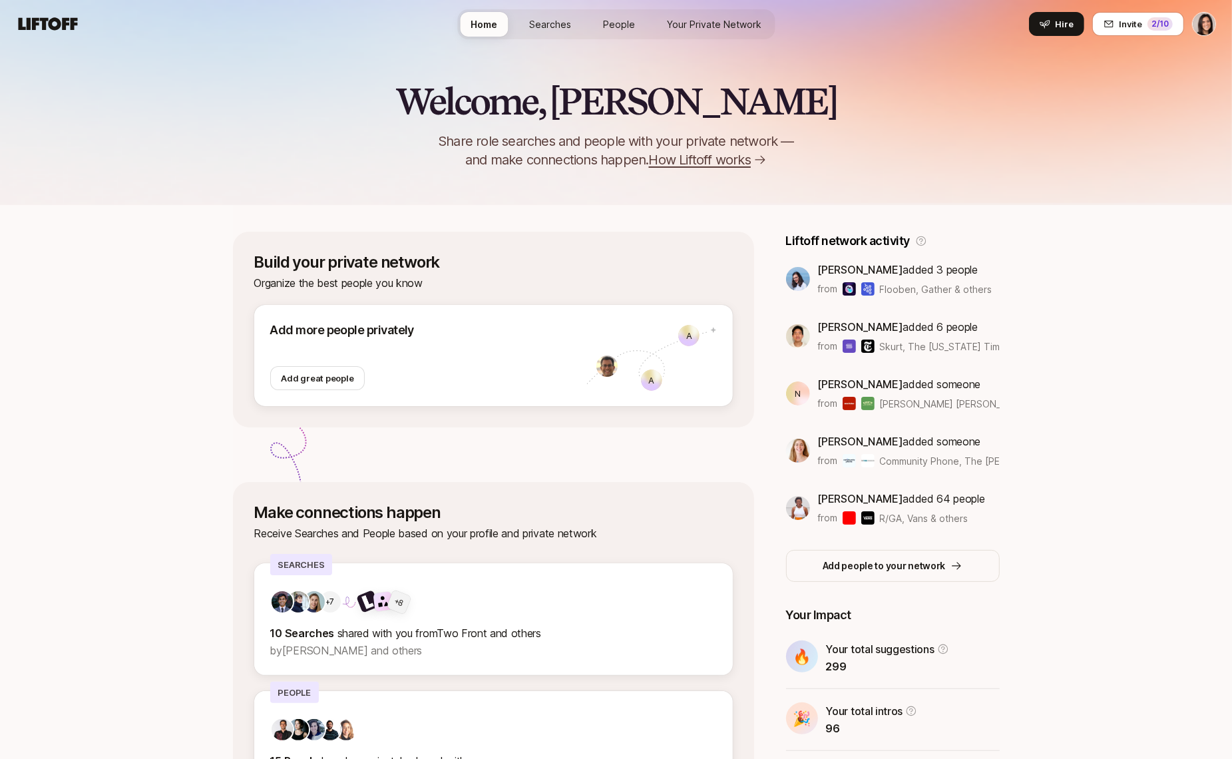
click at [685, 34] on link "Your Private Network" at bounding box center [714, 24] width 116 height 25
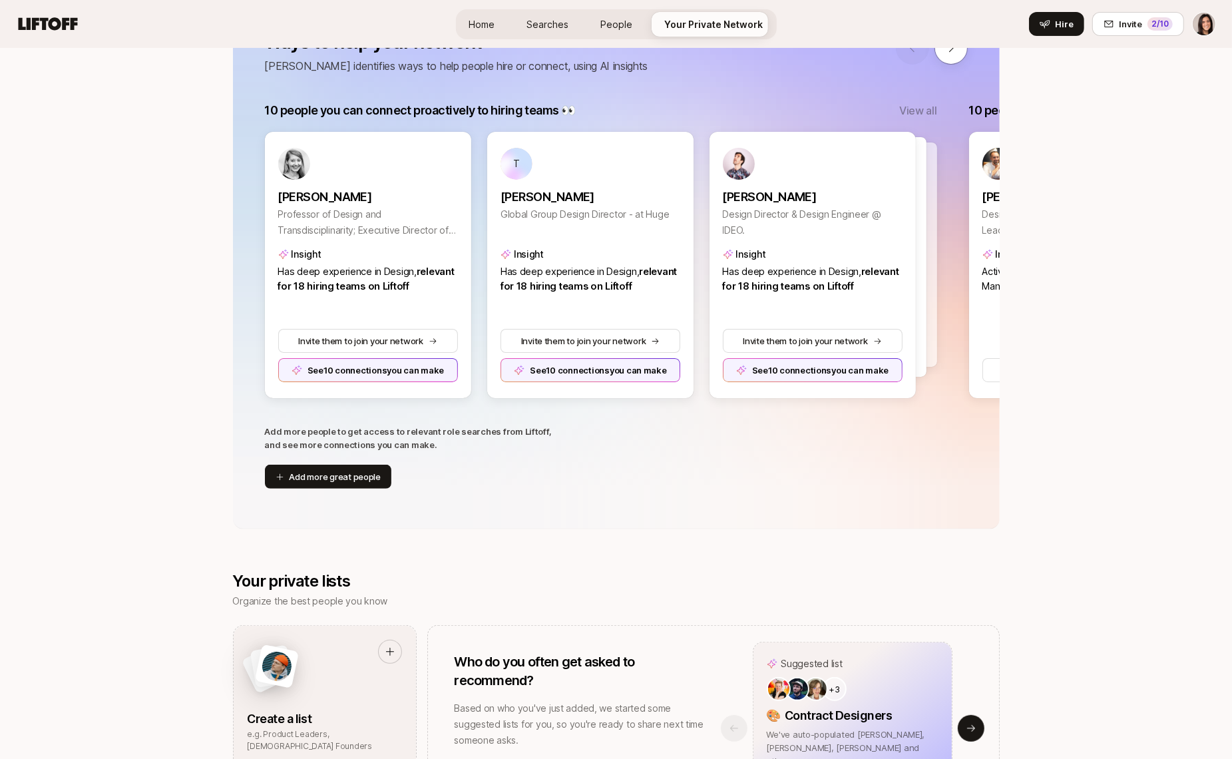
scroll to position [58, 0]
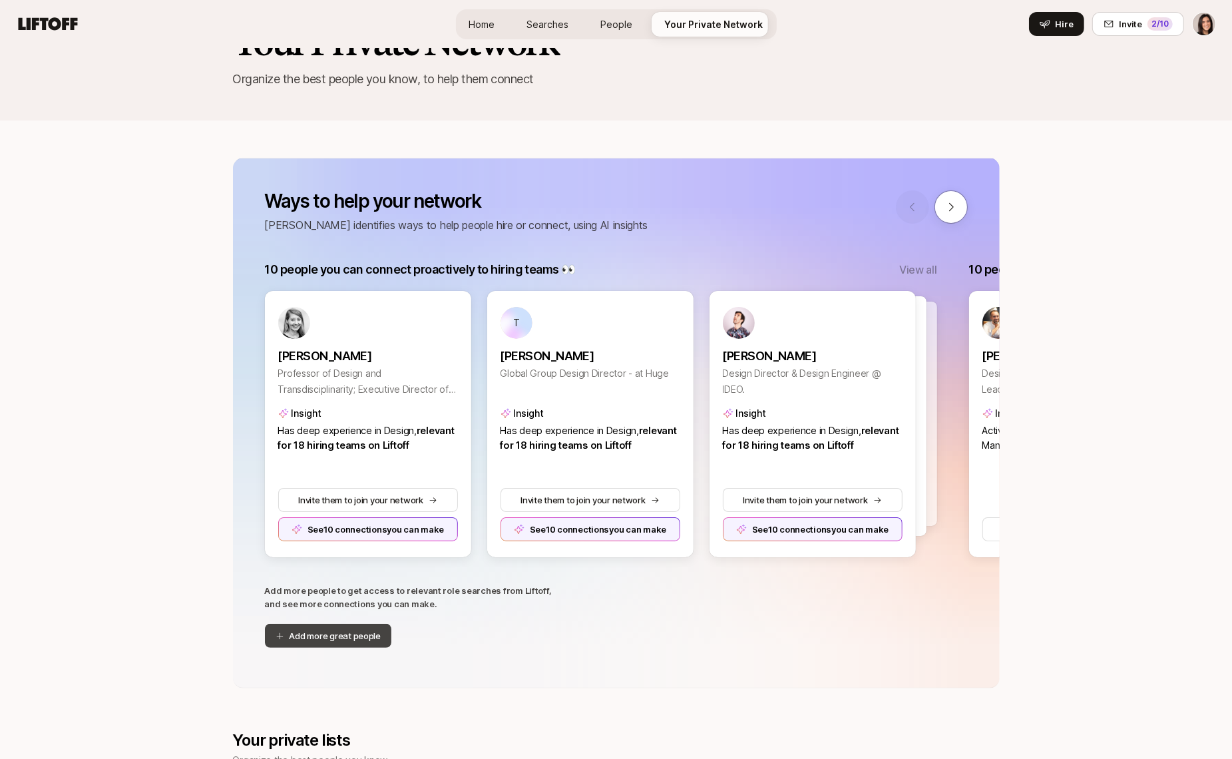
click at [345, 638] on button "Add more great people" at bounding box center [328, 636] width 127 height 24
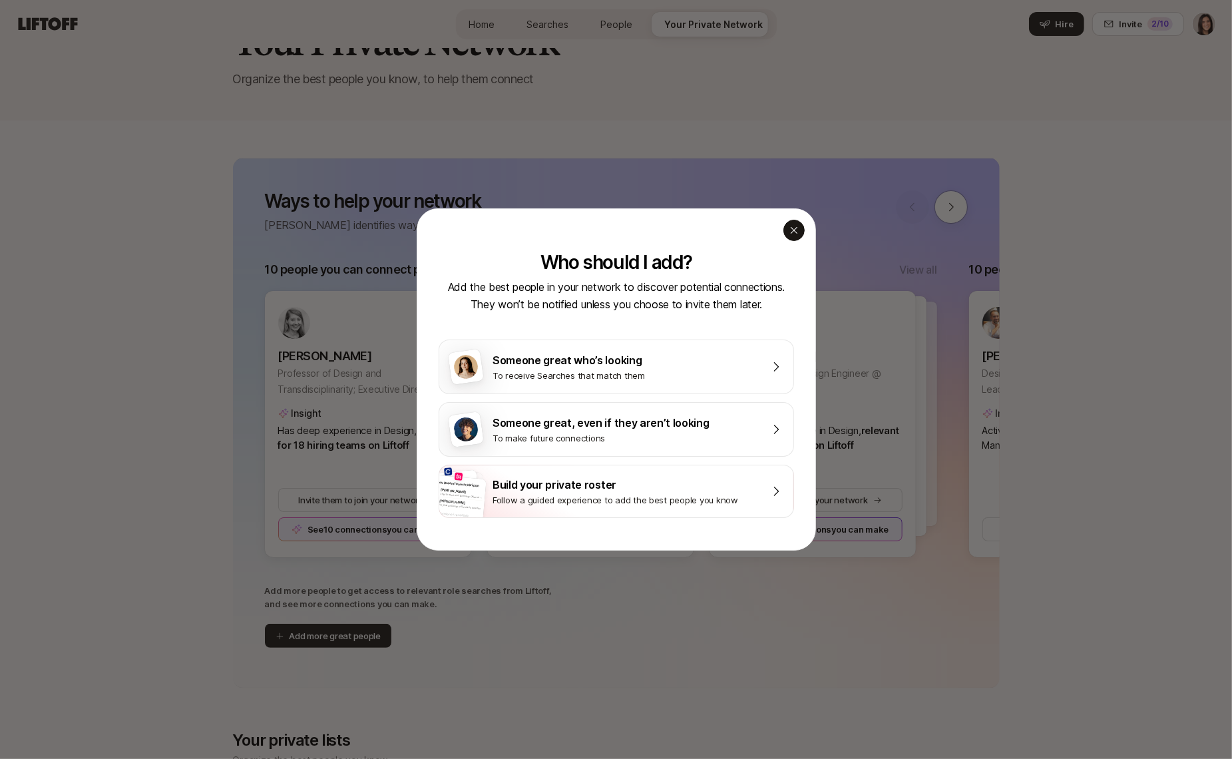
click at [799, 225] on div "button" at bounding box center [793, 230] width 21 height 21
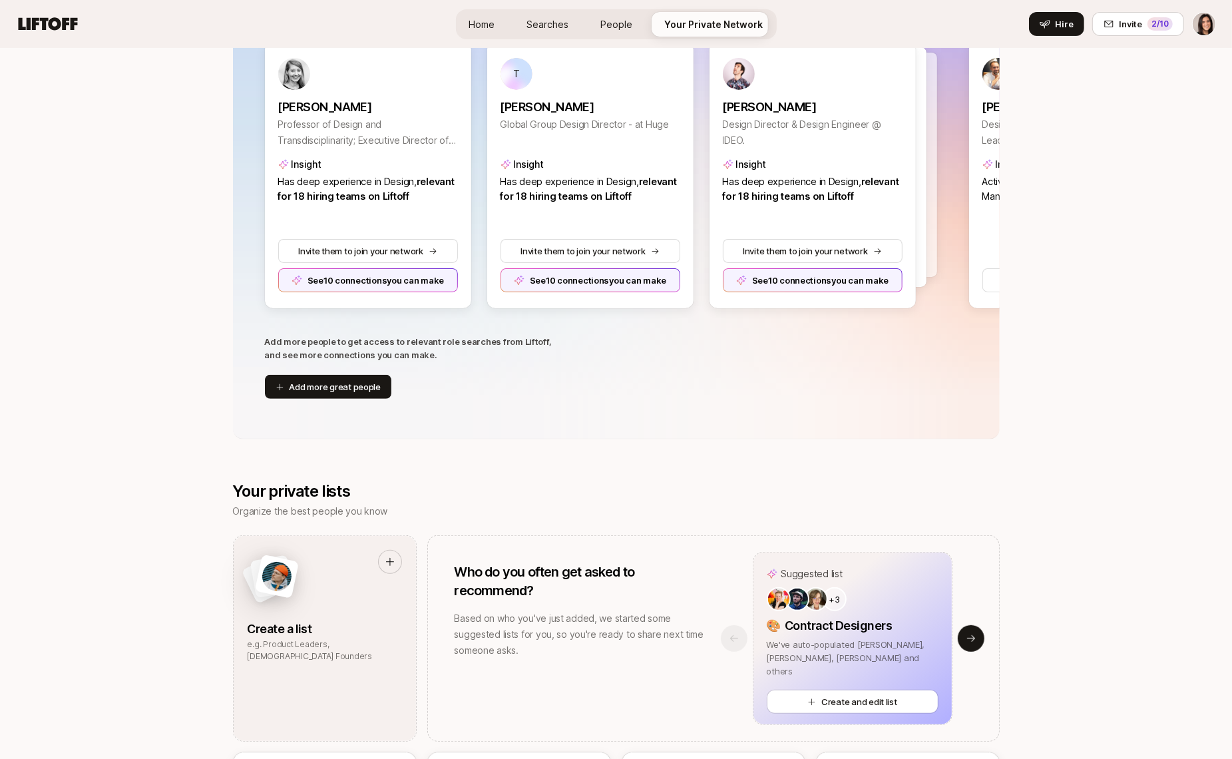
scroll to position [0, 0]
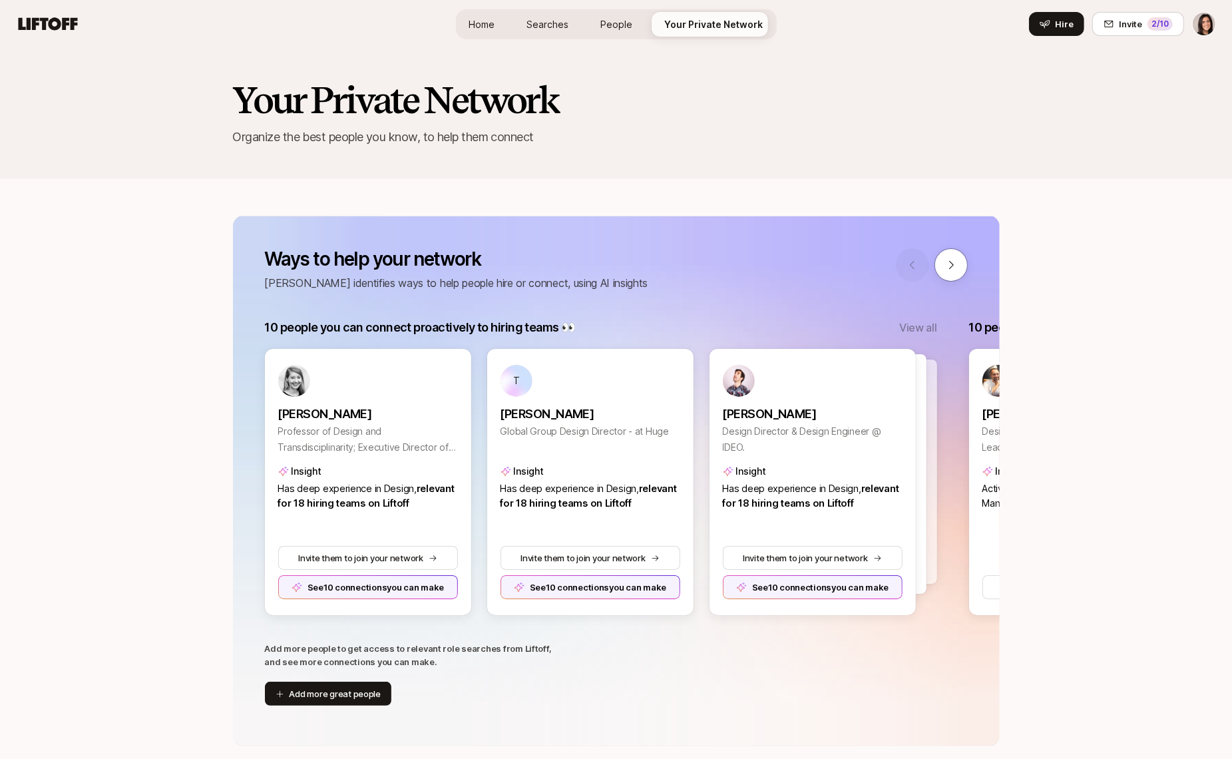
click at [479, 12] on link "Home" at bounding box center [482, 24] width 47 height 25
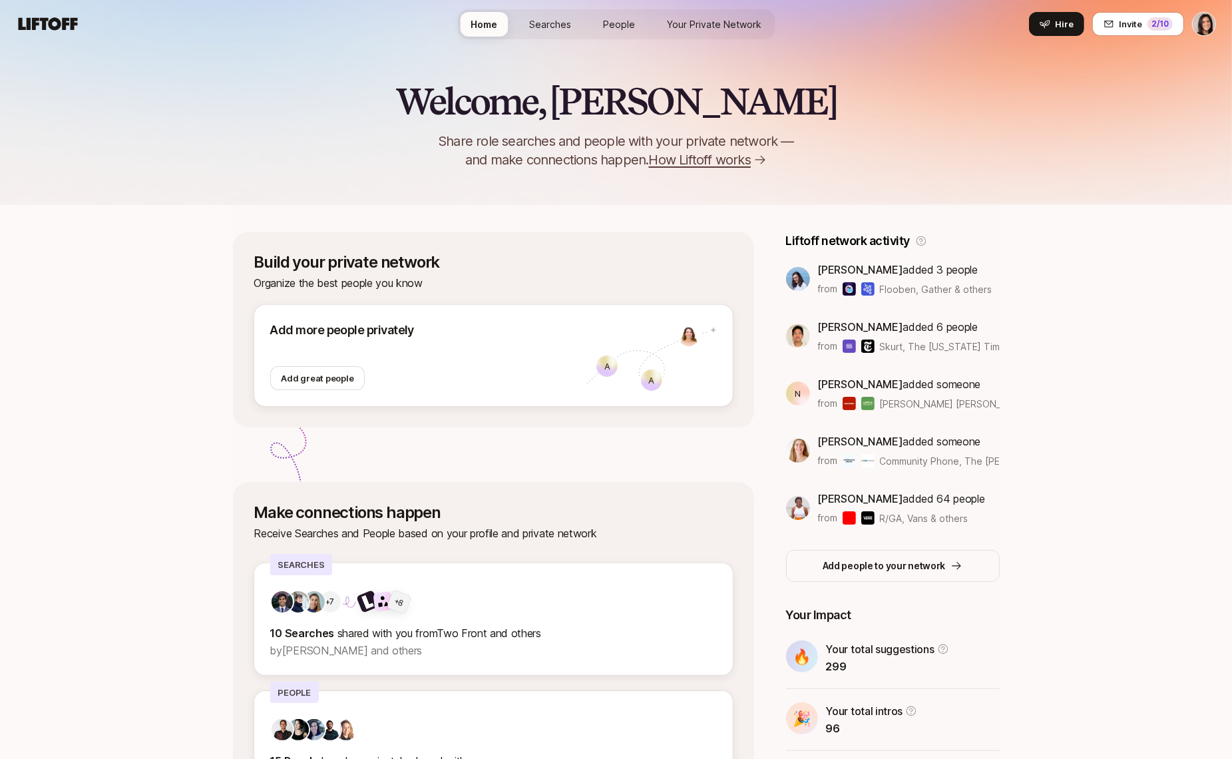
click at [614, 23] on span "People" at bounding box center [619, 24] width 32 height 14
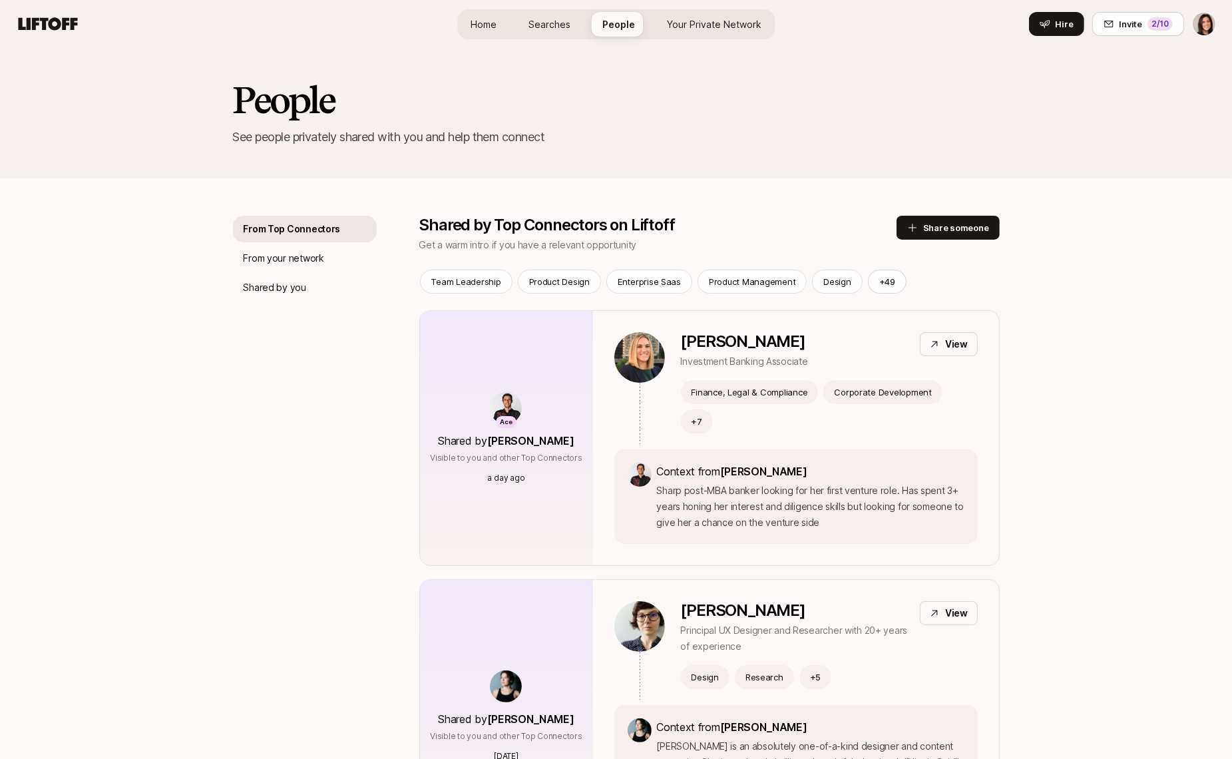
click at [702, 32] on link "Your Private Network" at bounding box center [714, 24] width 116 height 25
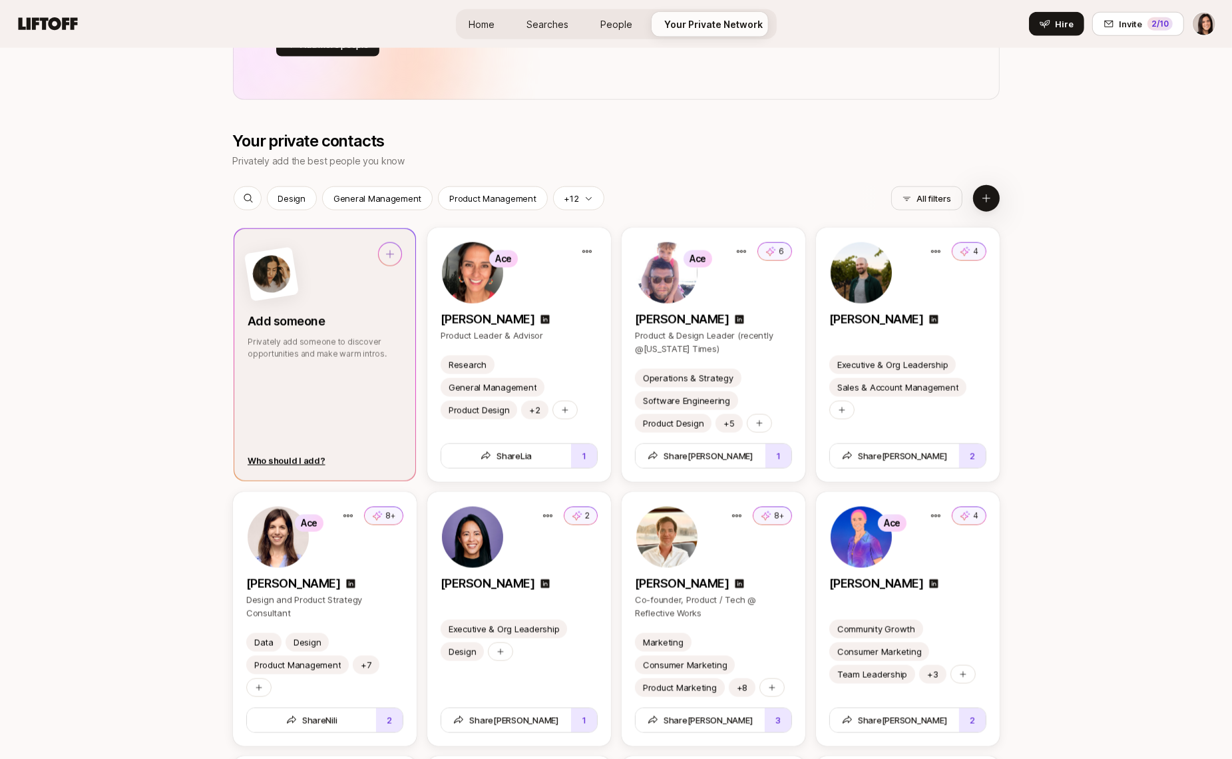
scroll to position [1661, 0]
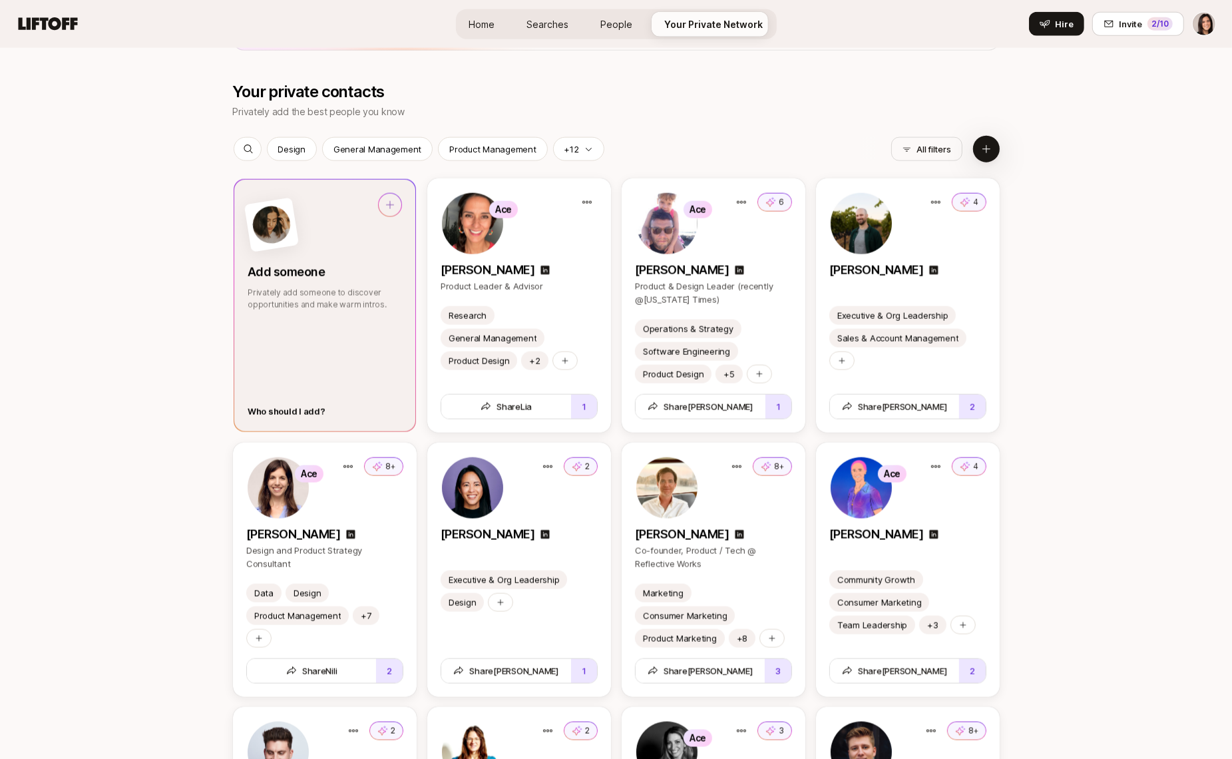
click at [273, 409] on div "Who should I add?" at bounding box center [287, 411] width 78 height 13
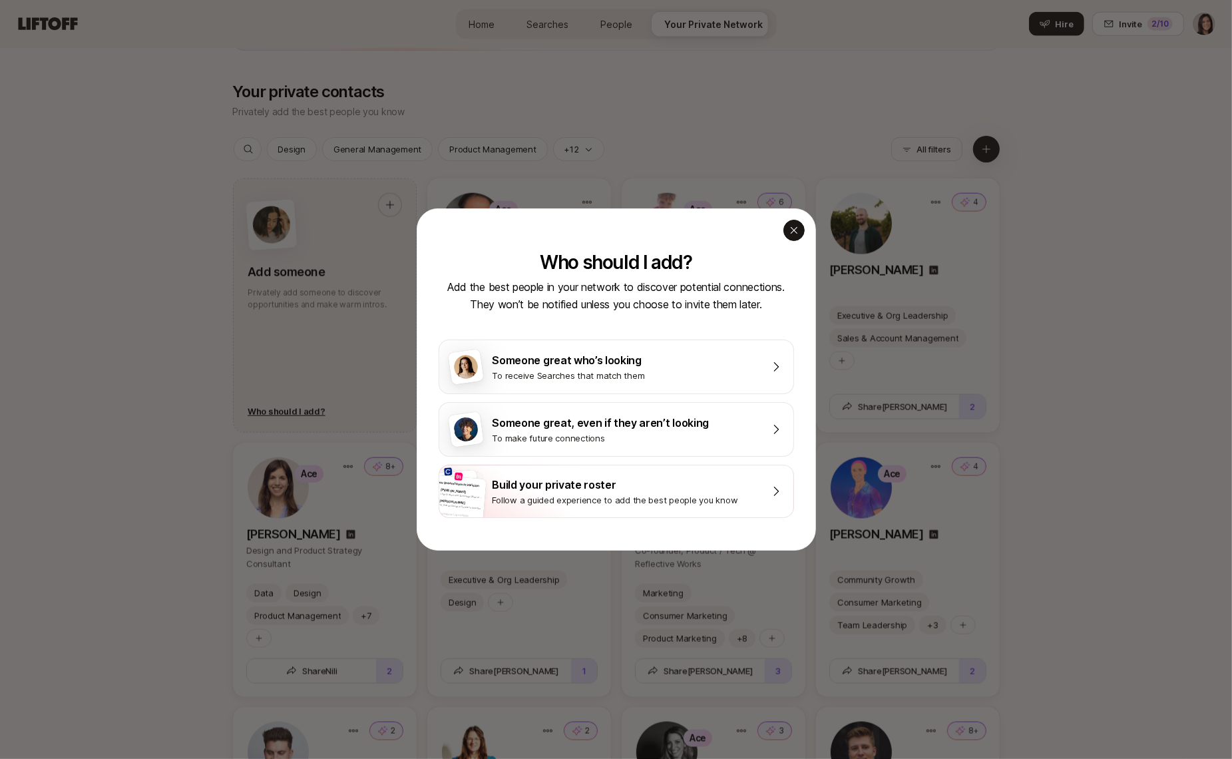
click at [799, 229] on icon "button" at bounding box center [794, 230] width 11 height 11
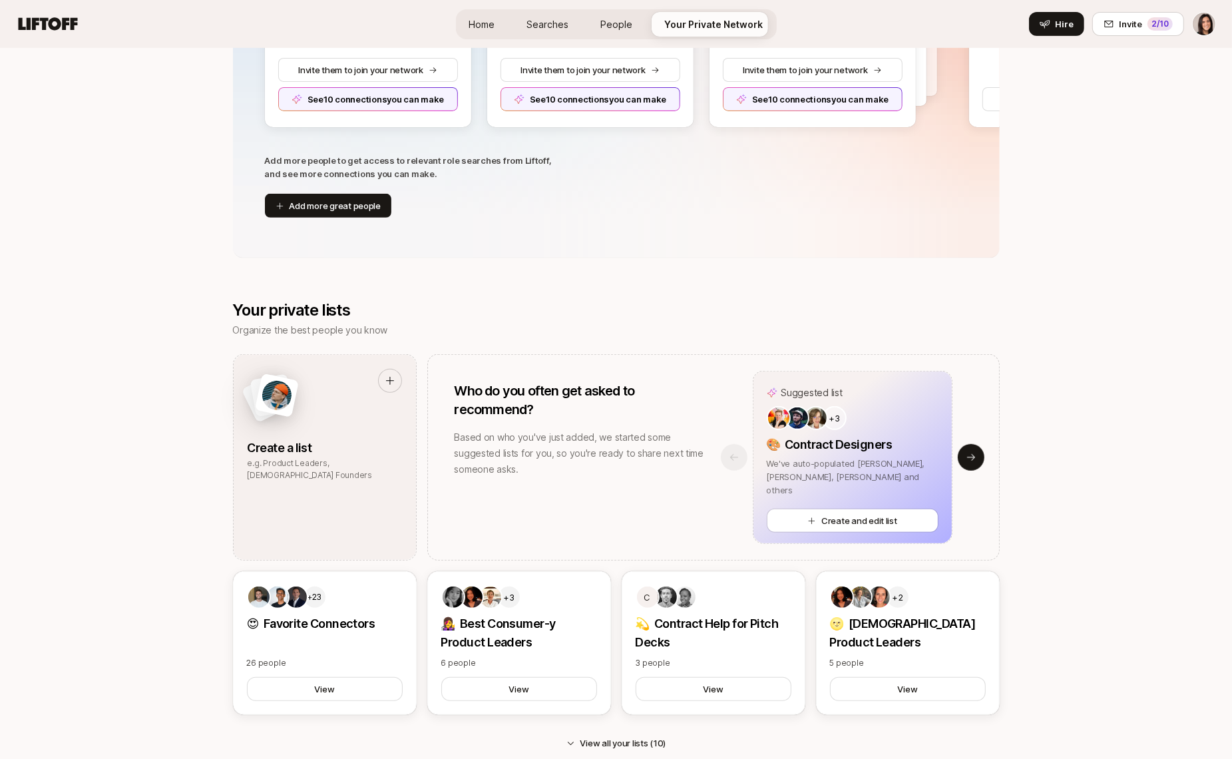
scroll to position [325, 0]
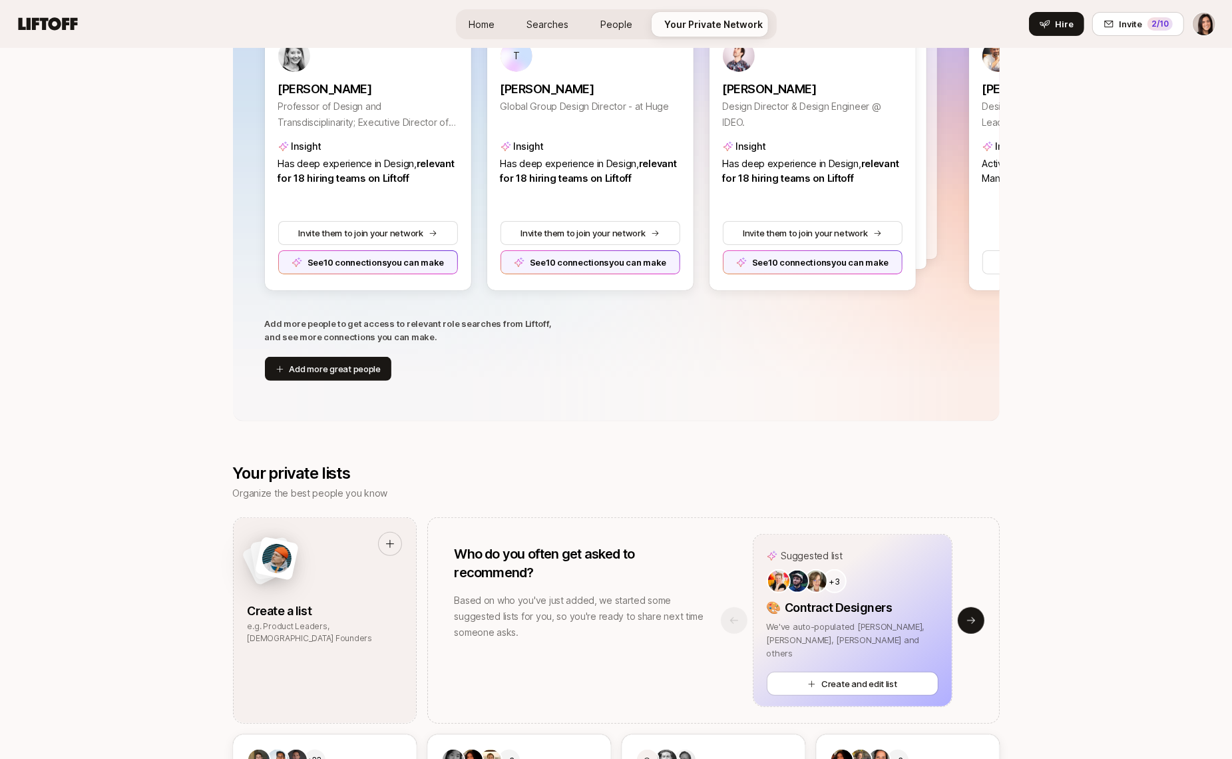
click at [470, 37] on div "Home Searches People Your Private Network Hire" at bounding box center [616, 24] width 321 height 30
click at [471, 31] on link "Home" at bounding box center [482, 24] width 47 height 25
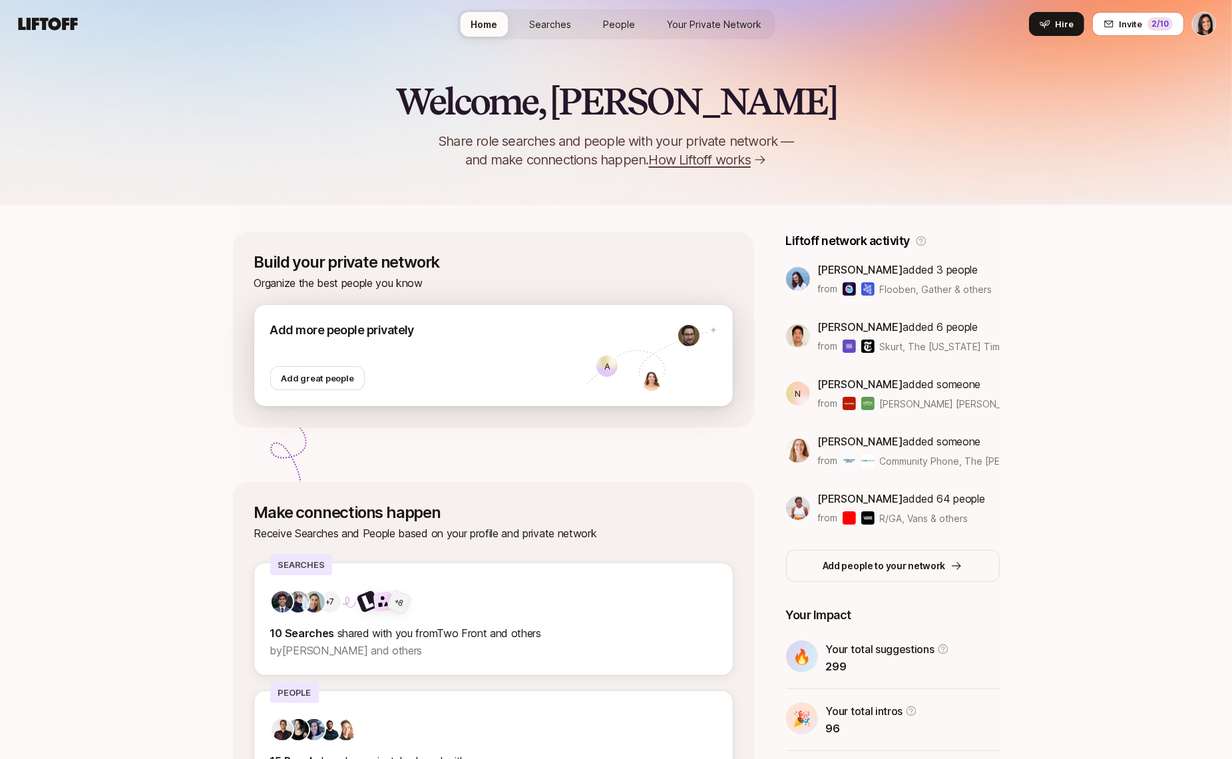
click at [413, 365] on div at bounding box center [428, 352] width 316 height 27
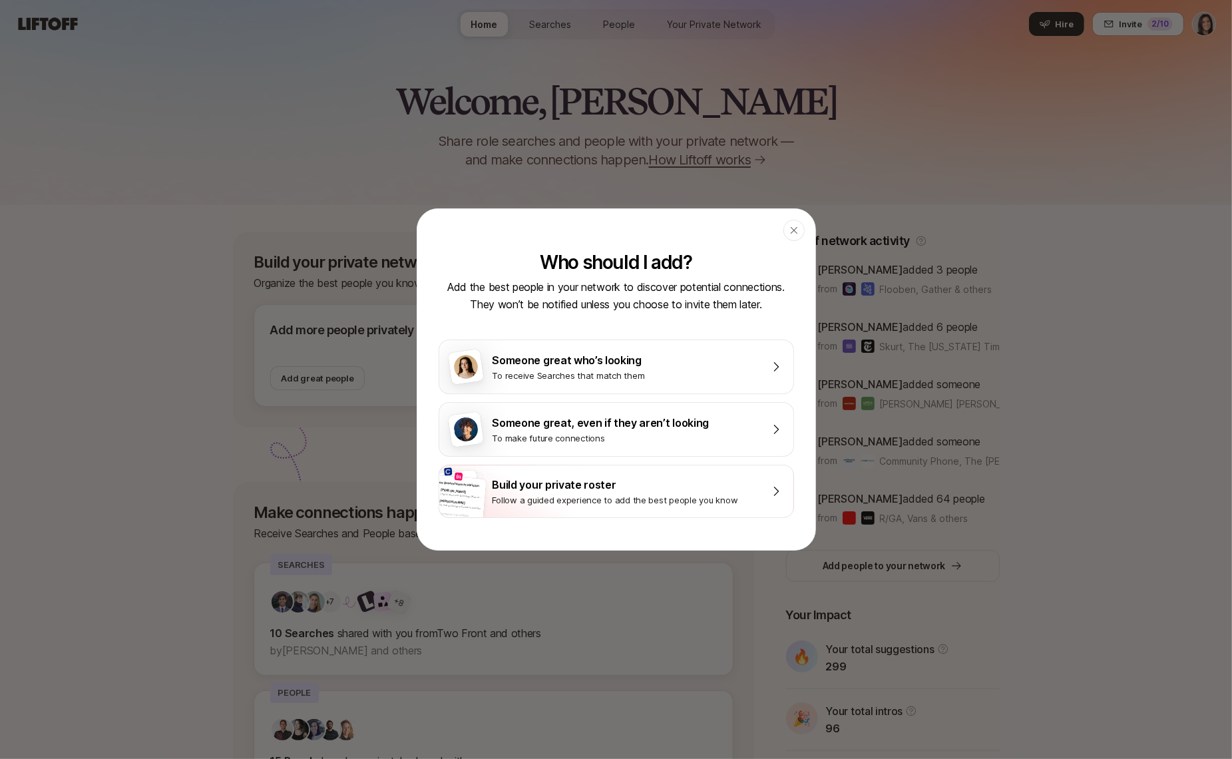
drag, startPoint x: 799, startPoint y: 234, endPoint x: 415, endPoint y: 423, distance: 428.0
click at [415, 423] on body "Home Searches People Your Private Network Hire Home Searches People Your Privat…" at bounding box center [616, 379] width 1232 height 759
click at [798, 225] on div "button" at bounding box center [793, 230] width 21 height 21
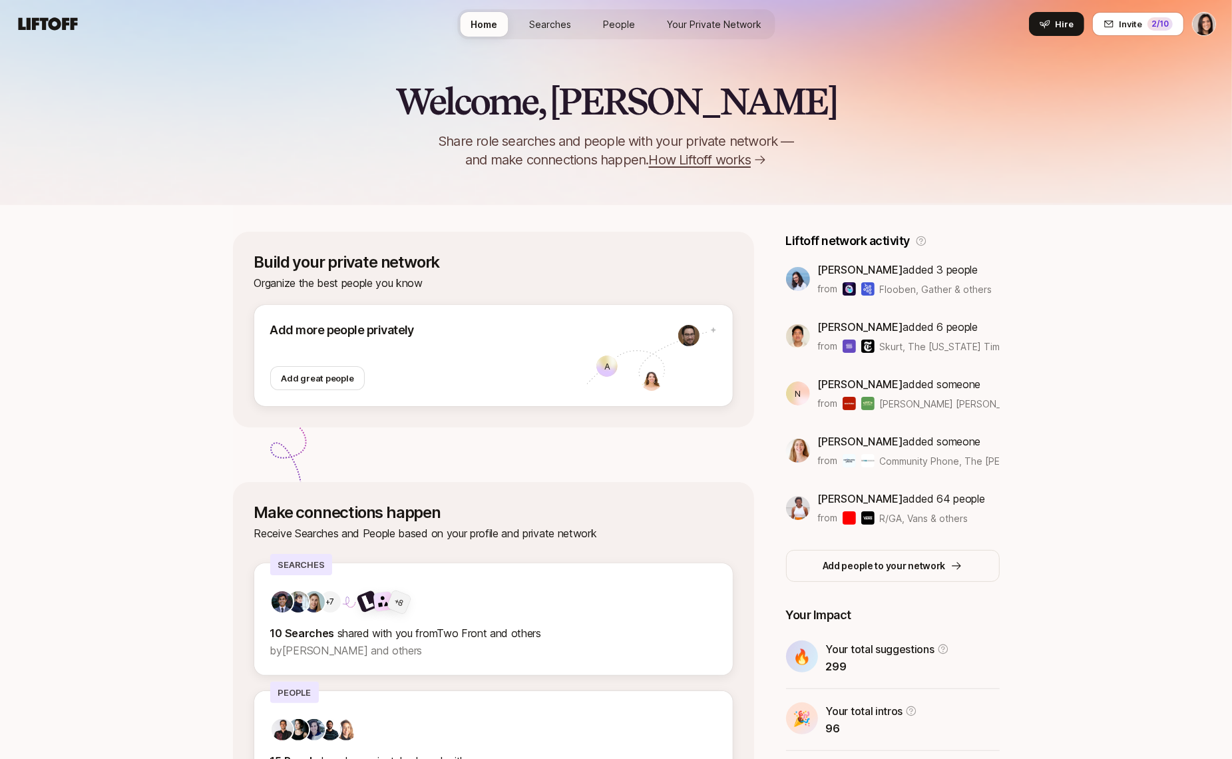
click at [664, 21] on link "Your Private Network" at bounding box center [714, 24] width 116 height 25
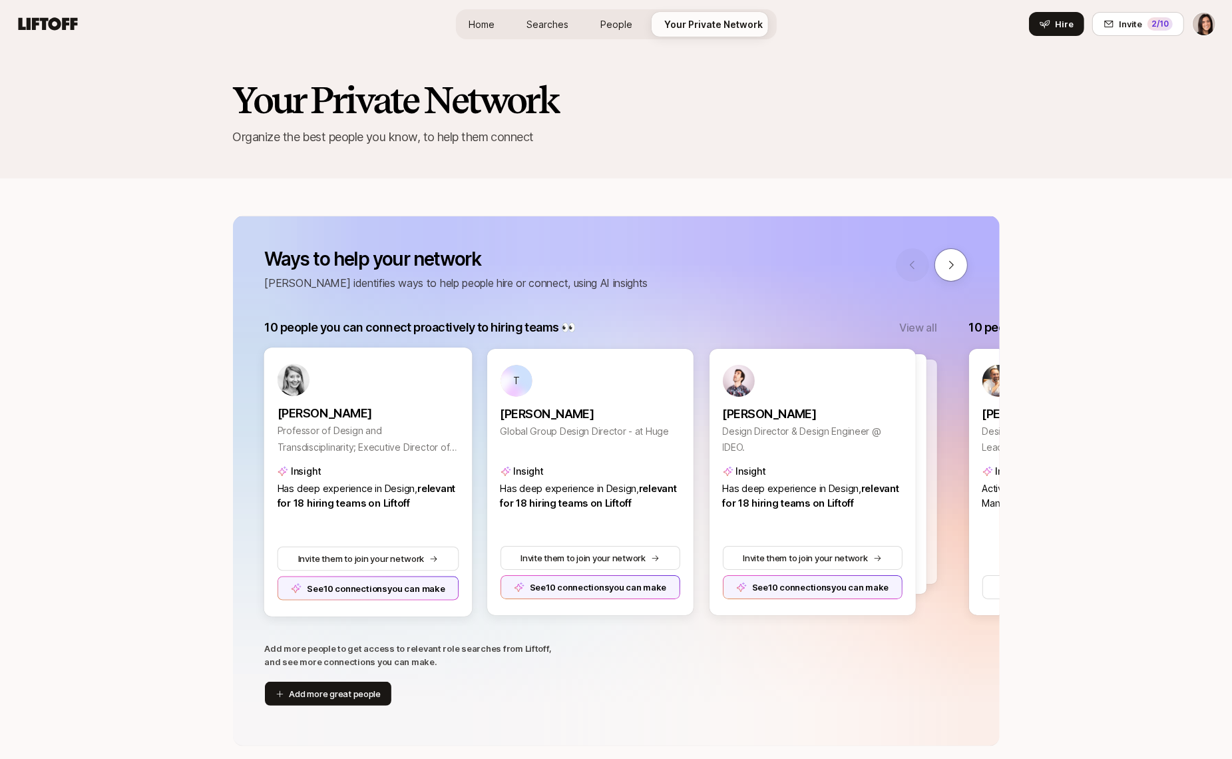
scroll to position [116, 0]
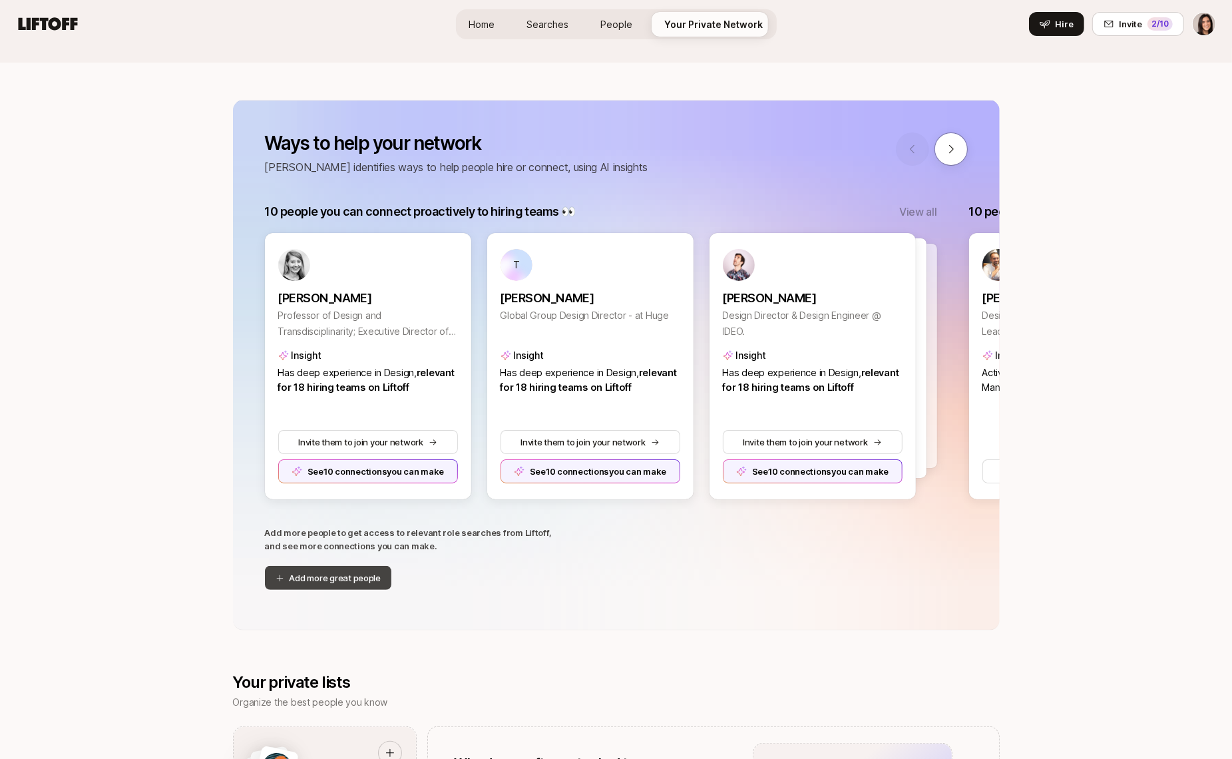
click at [313, 569] on button "Add more great people" at bounding box center [328, 578] width 127 height 24
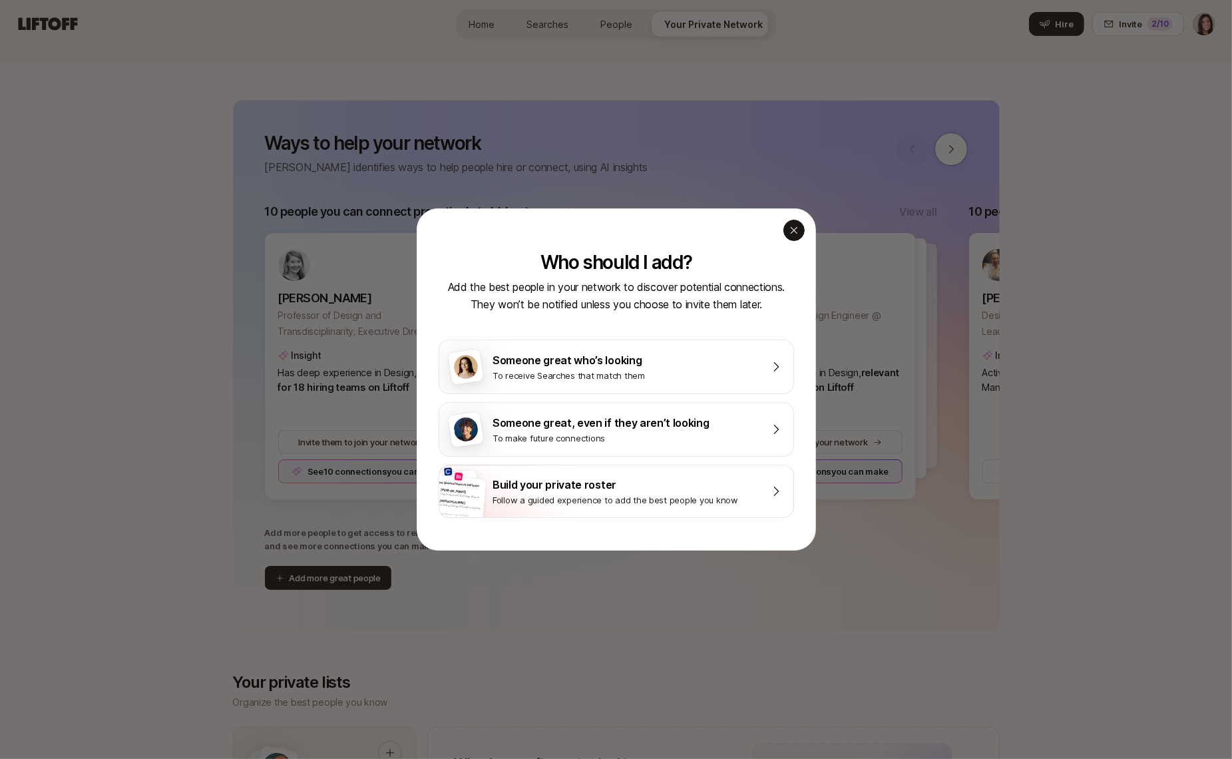
click at [799, 230] on div "button" at bounding box center [793, 230] width 21 height 21
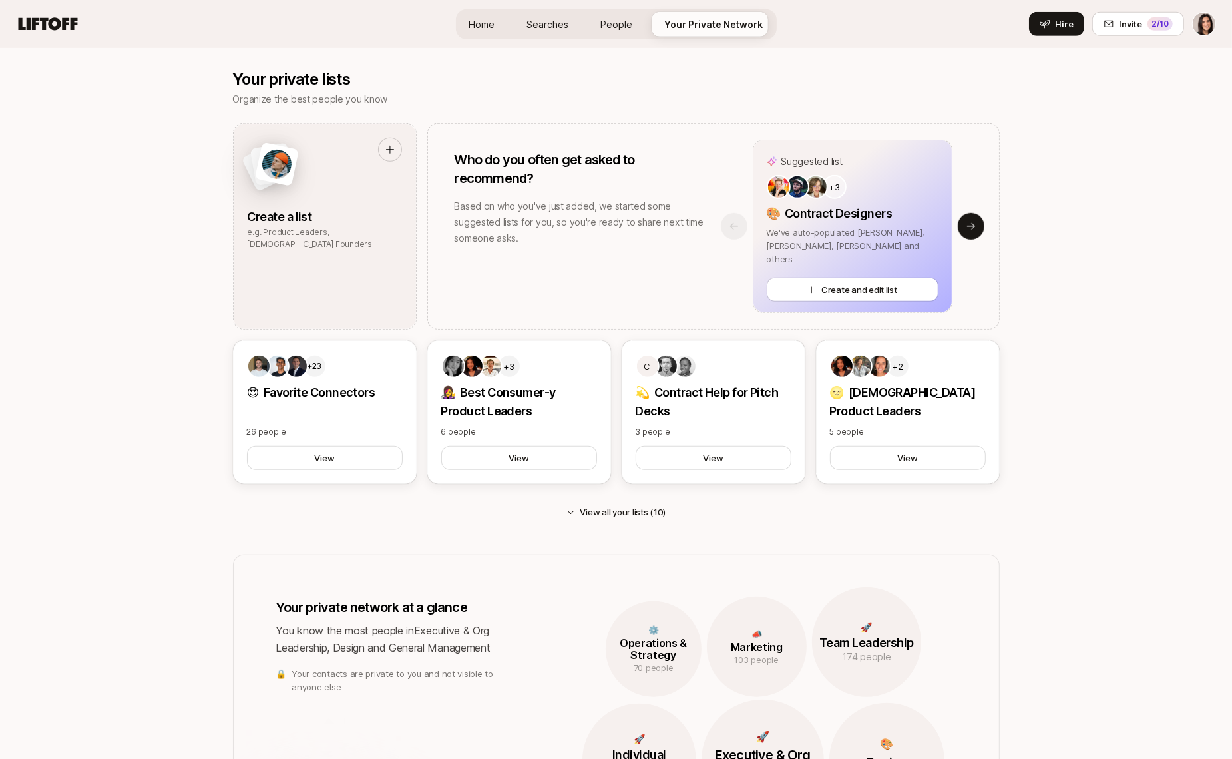
scroll to position [705, 0]
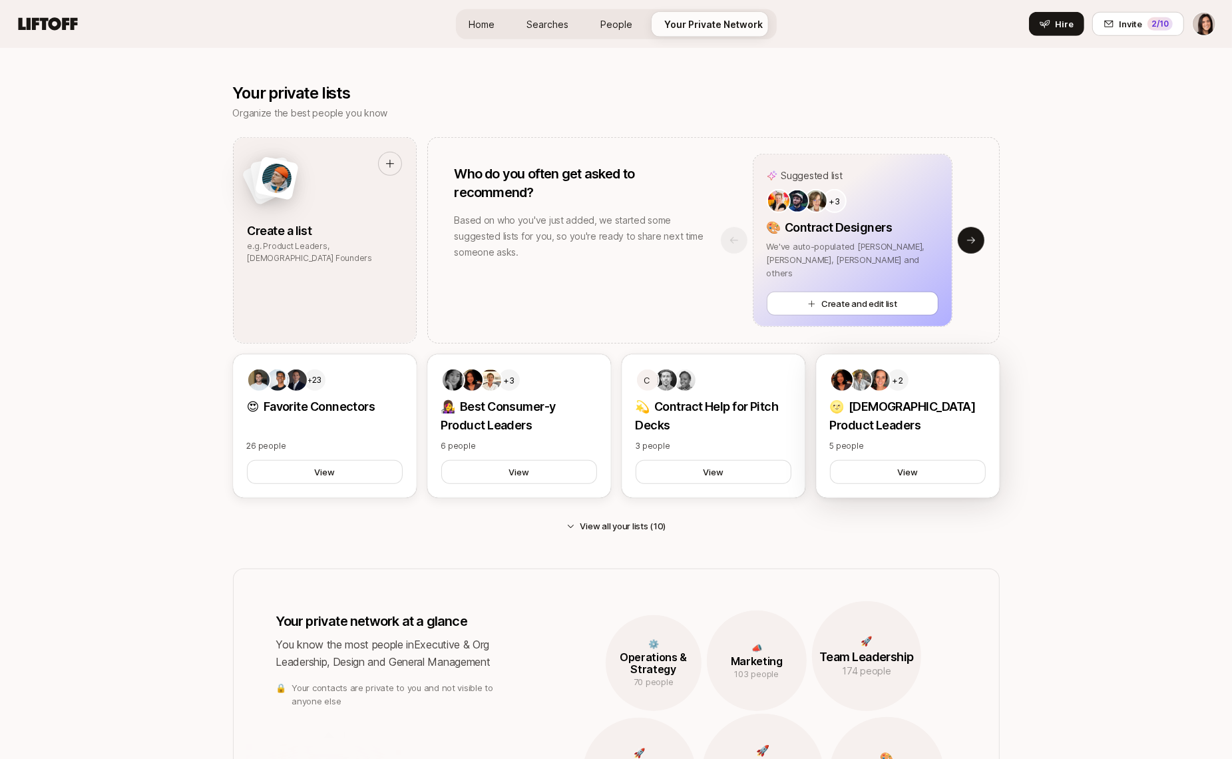
click at [871, 406] on p "🌝 [DEMOGRAPHIC_DATA] Product Leaders" at bounding box center [908, 415] width 156 height 37
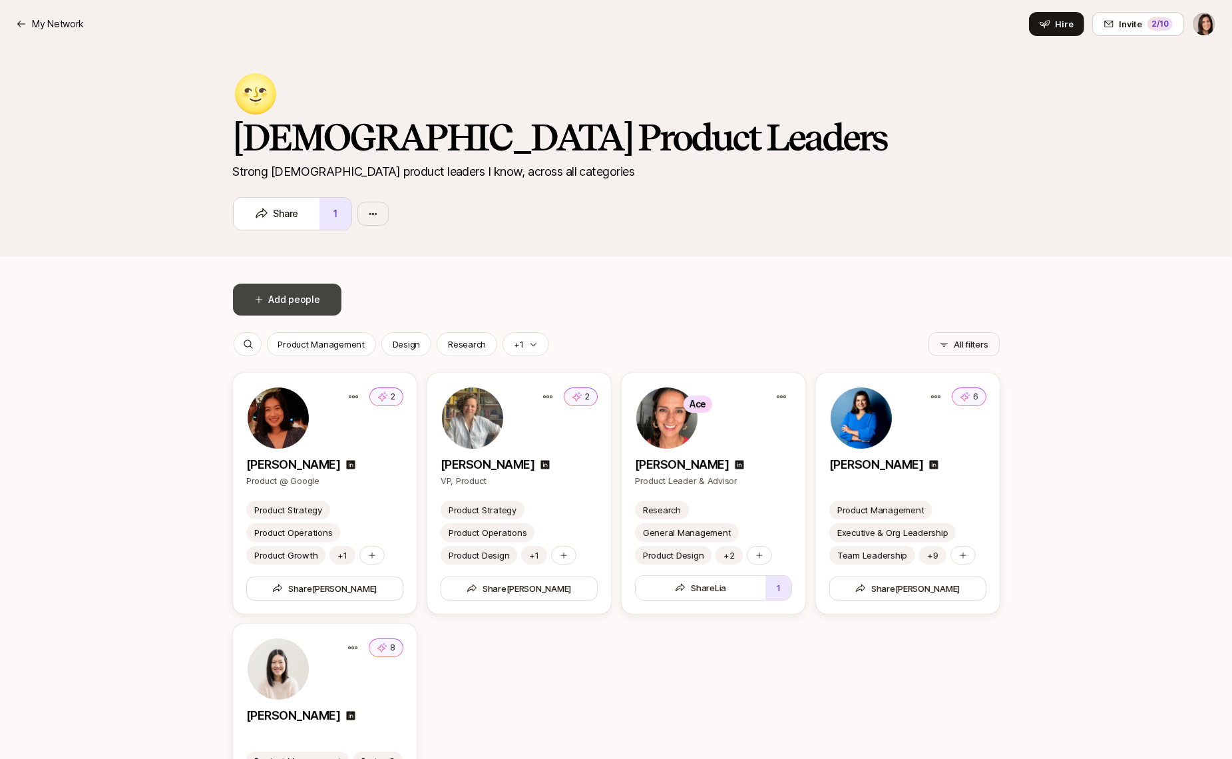
click at [279, 297] on button "Add people" at bounding box center [287, 300] width 108 height 32
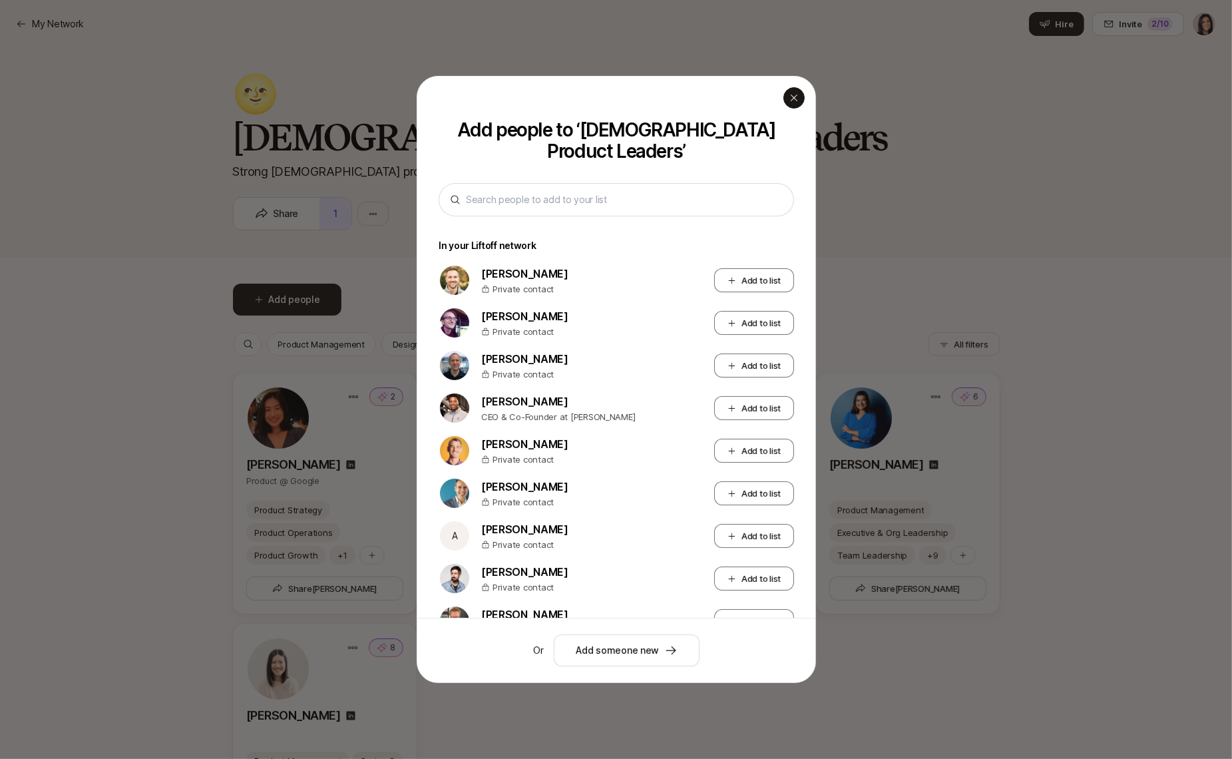
click at [798, 98] on icon "button" at bounding box center [794, 98] width 11 height 11
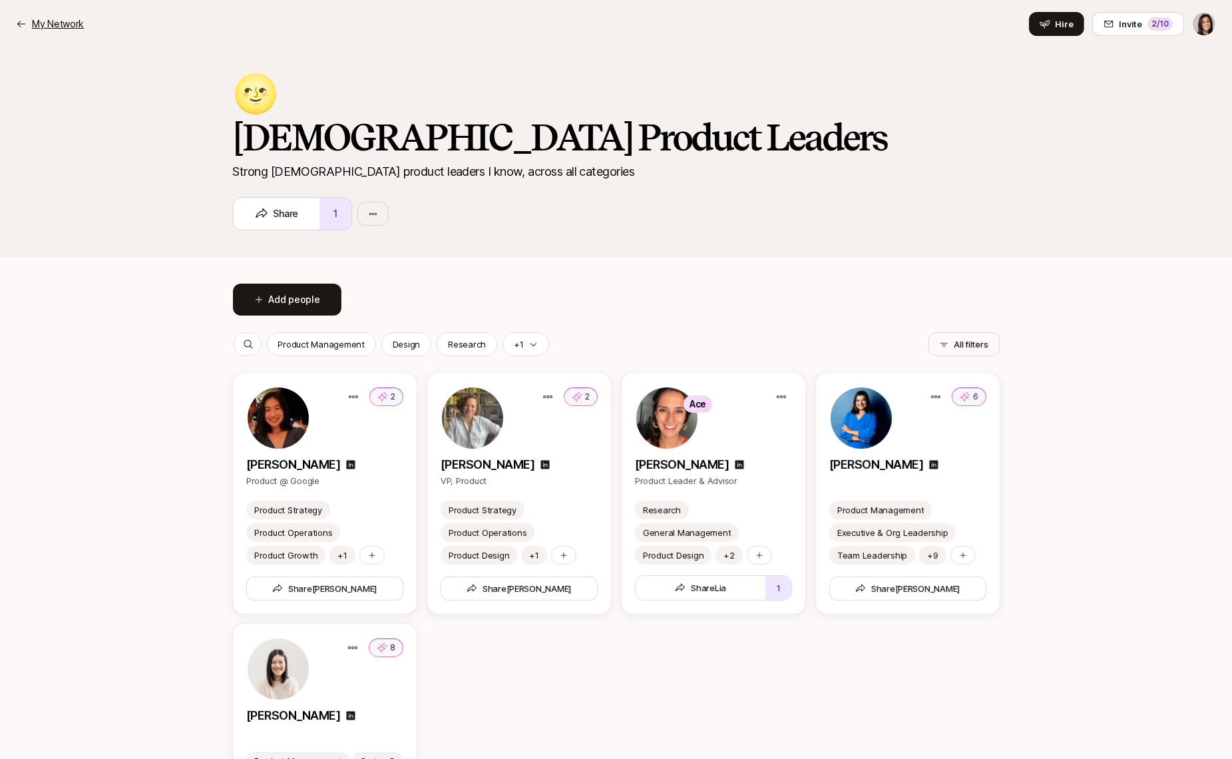
click at [59, 22] on p "My Network" at bounding box center [58, 24] width 52 height 16
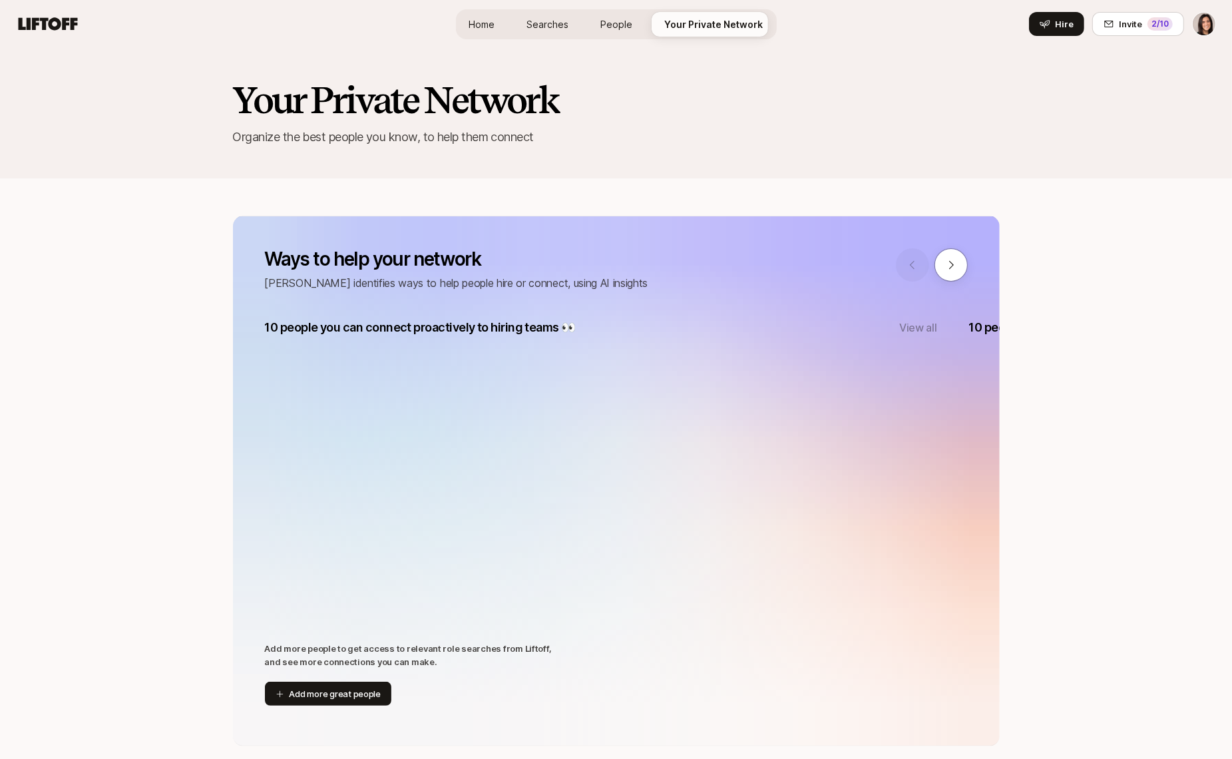
scroll to position [705, 0]
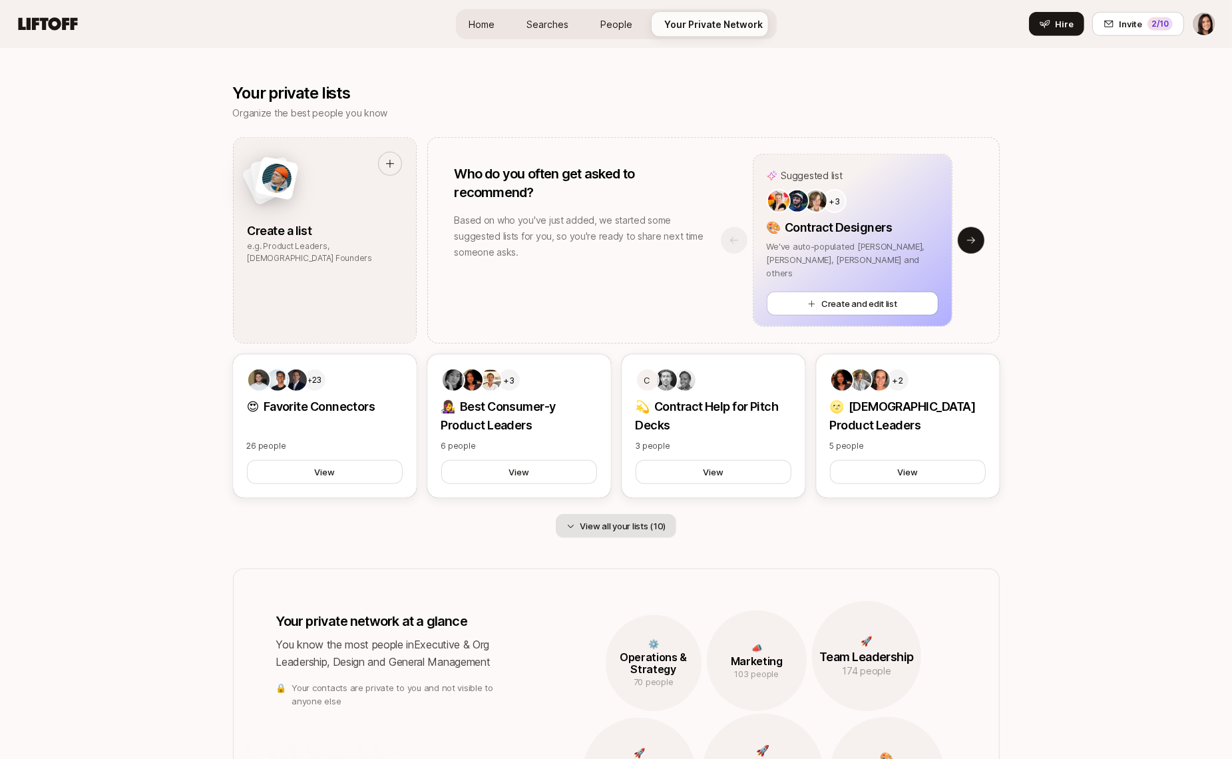
click at [618, 528] on button "View all your lists (10)" at bounding box center [616, 526] width 121 height 24
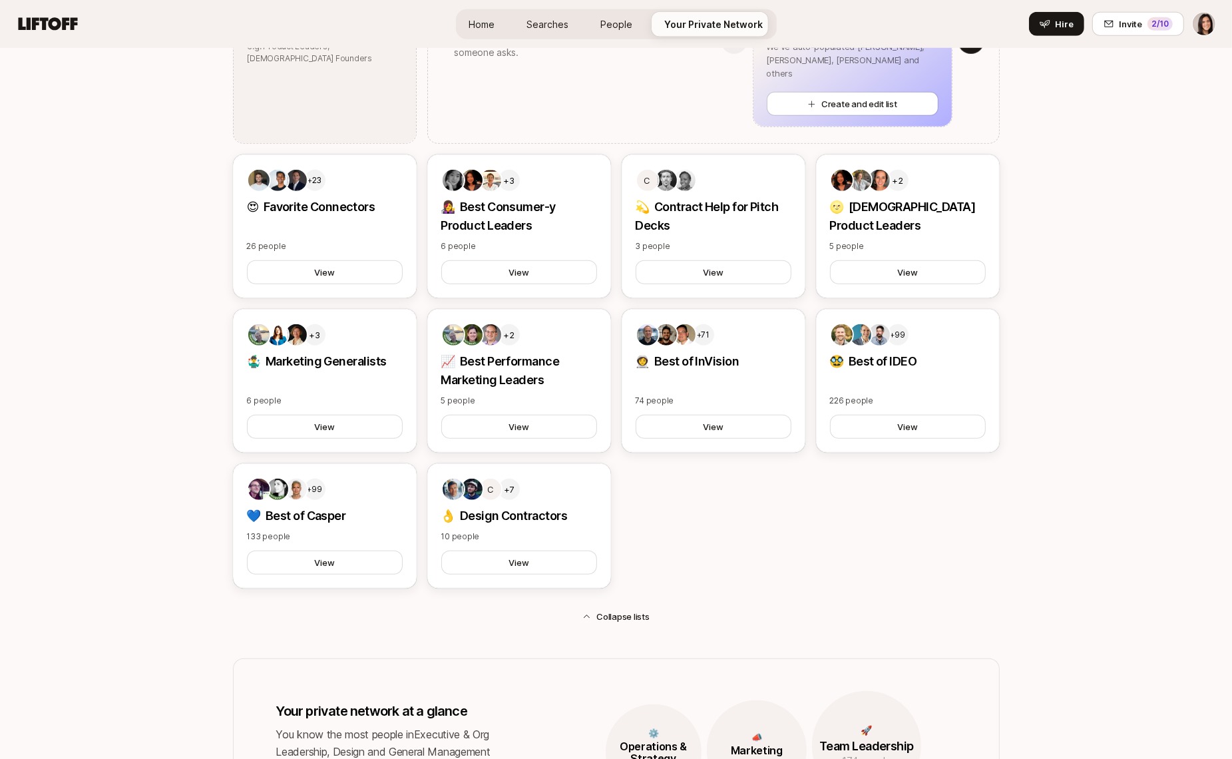
scroll to position [982, 0]
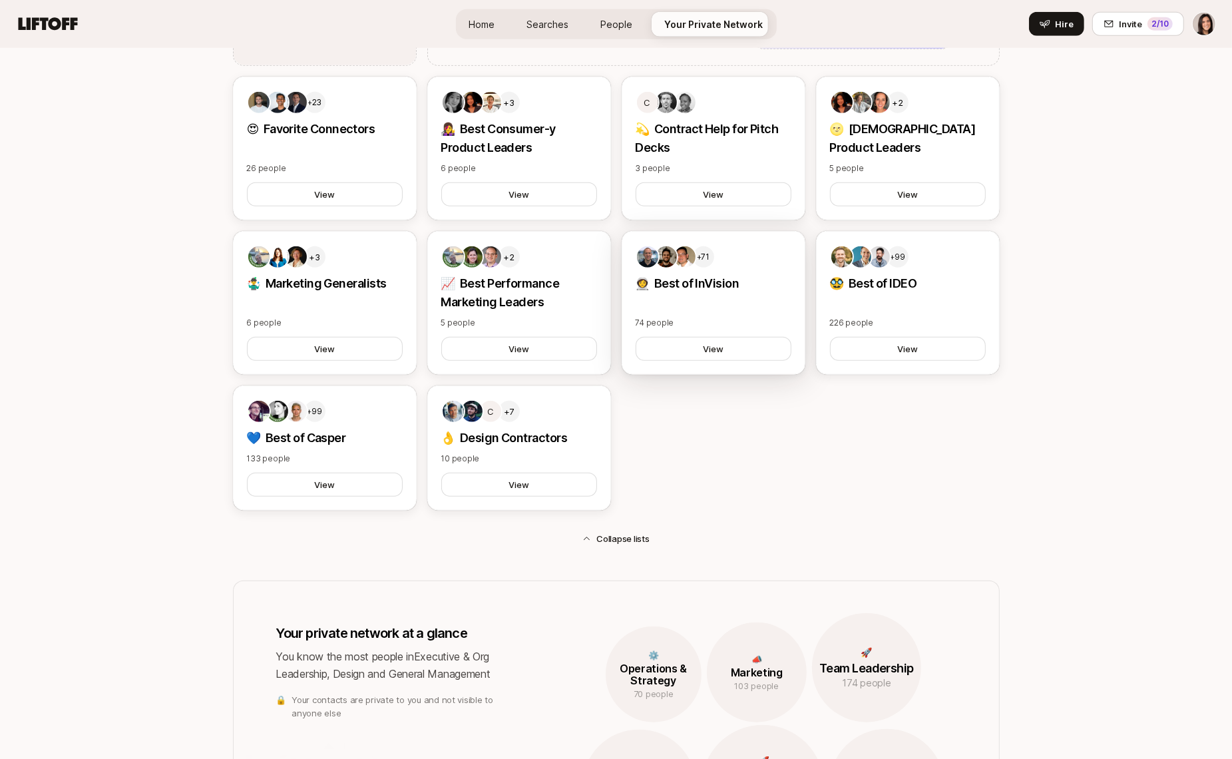
click at [753, 298] on div "+71 👩‍🚀 Best of InVision 74 people View" at bounding box center [714, 303] width 184 height 144
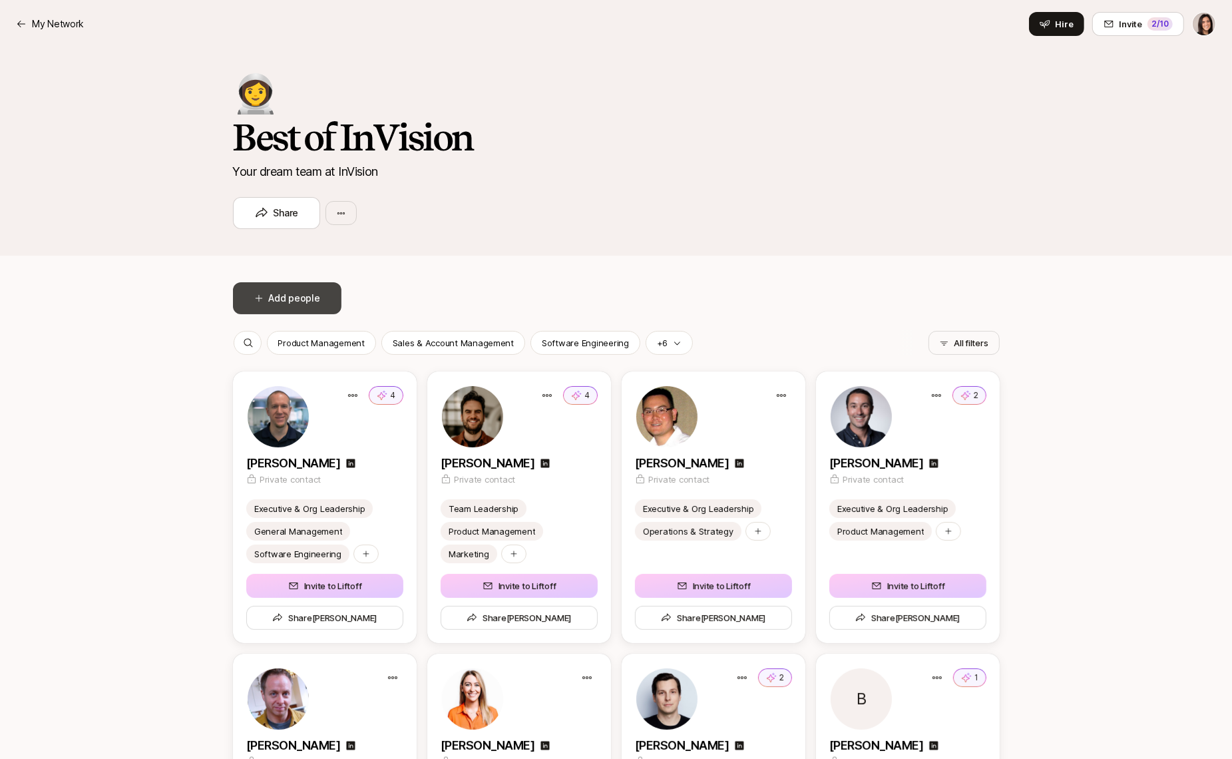
click at [325, 306] on button "Add people" at bounding box center [287, 298] width 108 height 32
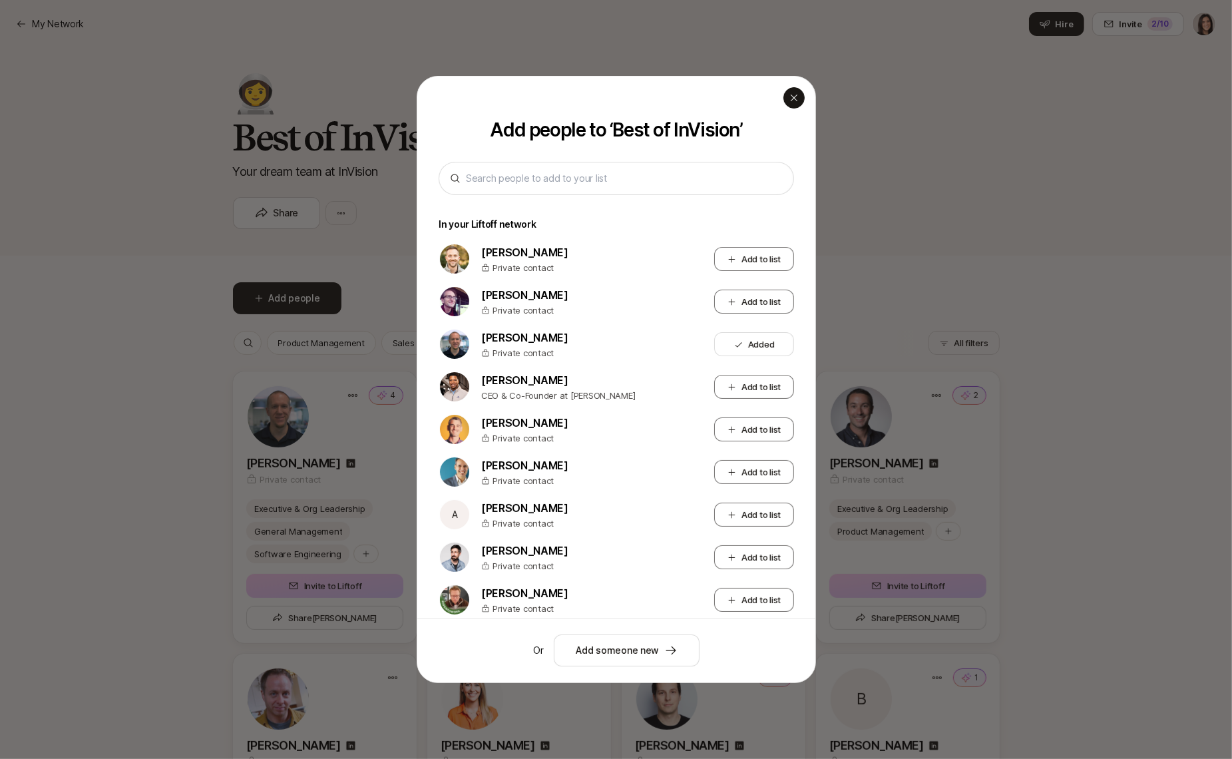
click at [799, 94] on div "button" at bounding box center [793, 97] width 21 height 21
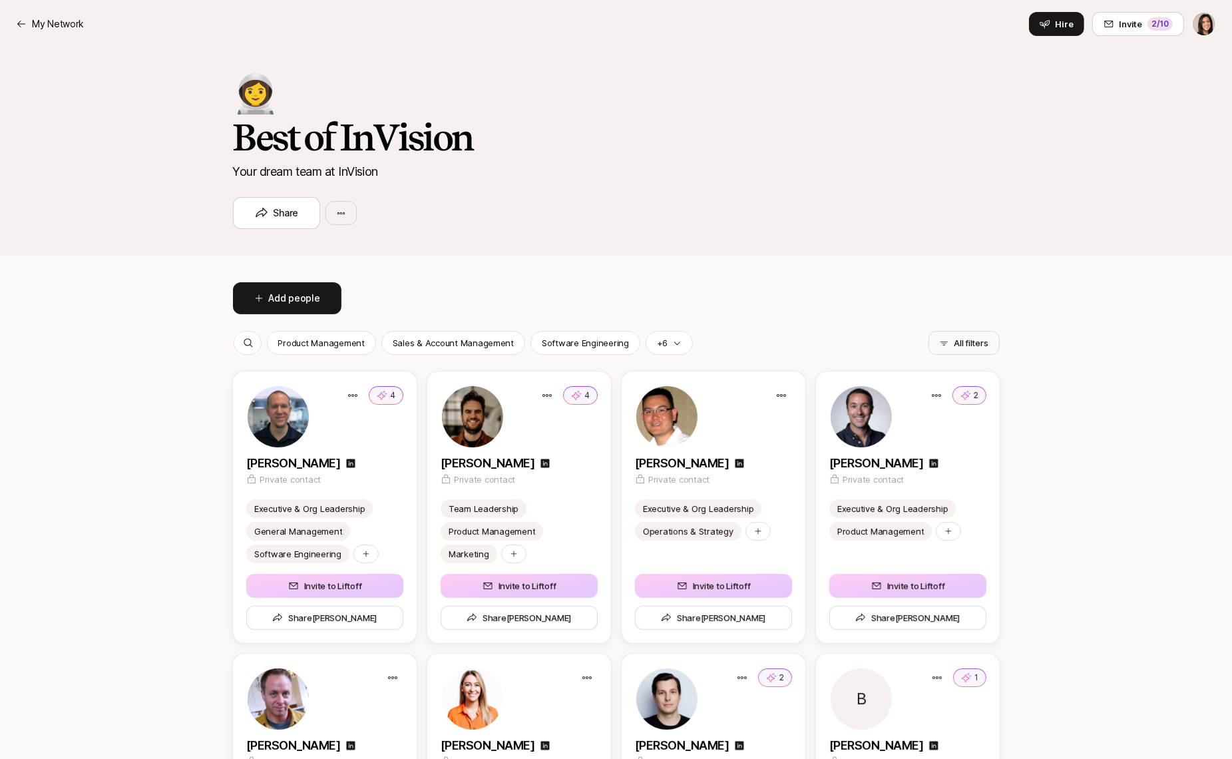
click at [77, 33] on div "My Network Hire Invite 2 /10" at bounding box center [616, 24] width 1200 height 24
click at [75, 27] on p "My Network" at bounding box center [58, 24] width 52 height 16
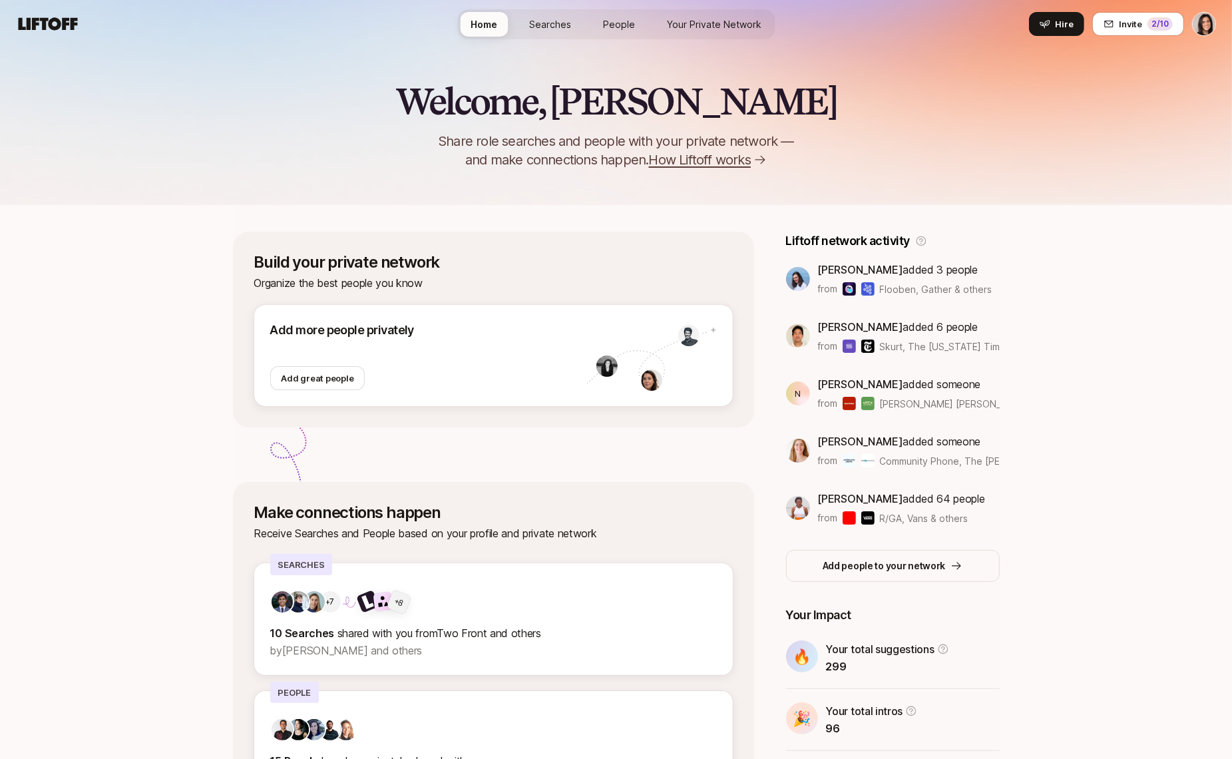
click at [1206, 25] on html "Home Searches People Your Private Network Hire Home Searches People Your Privat…" at bounding box center [616, 379] width 1232 height 759
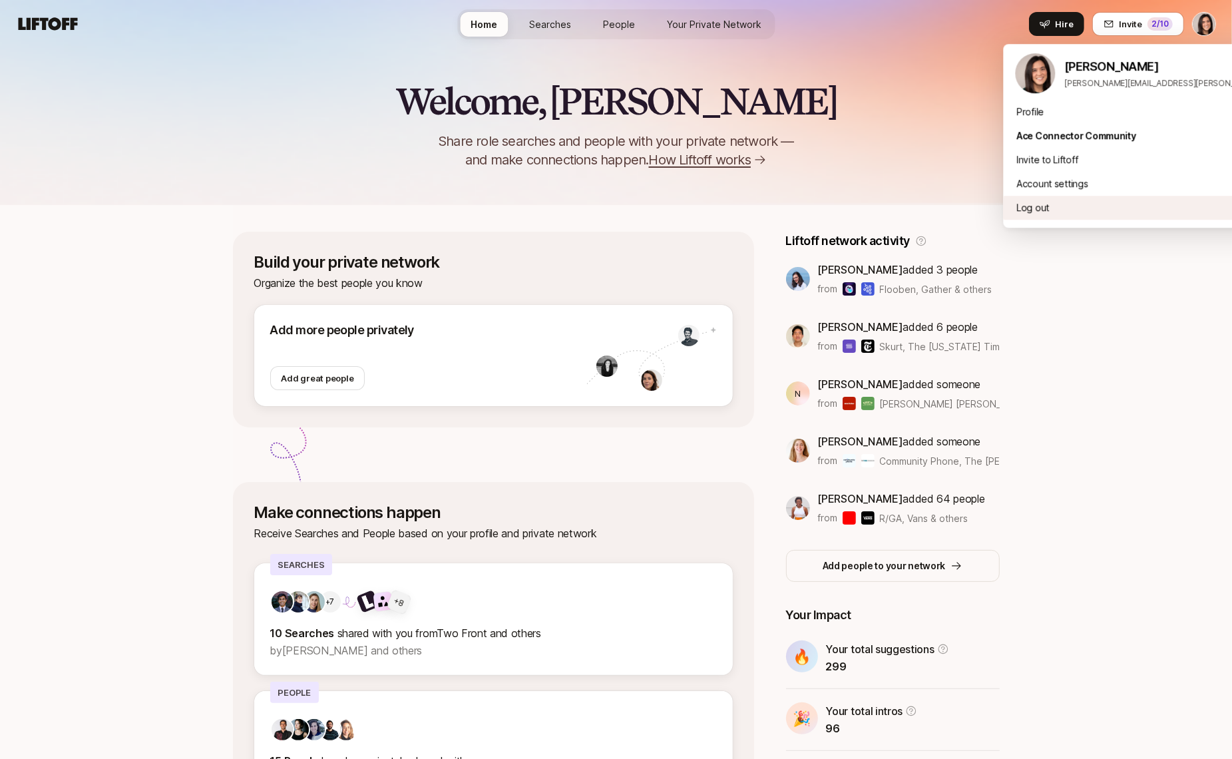
click at [1119, 208] on div "Log out" at bounding box center [1168, 208] width 329 height 24
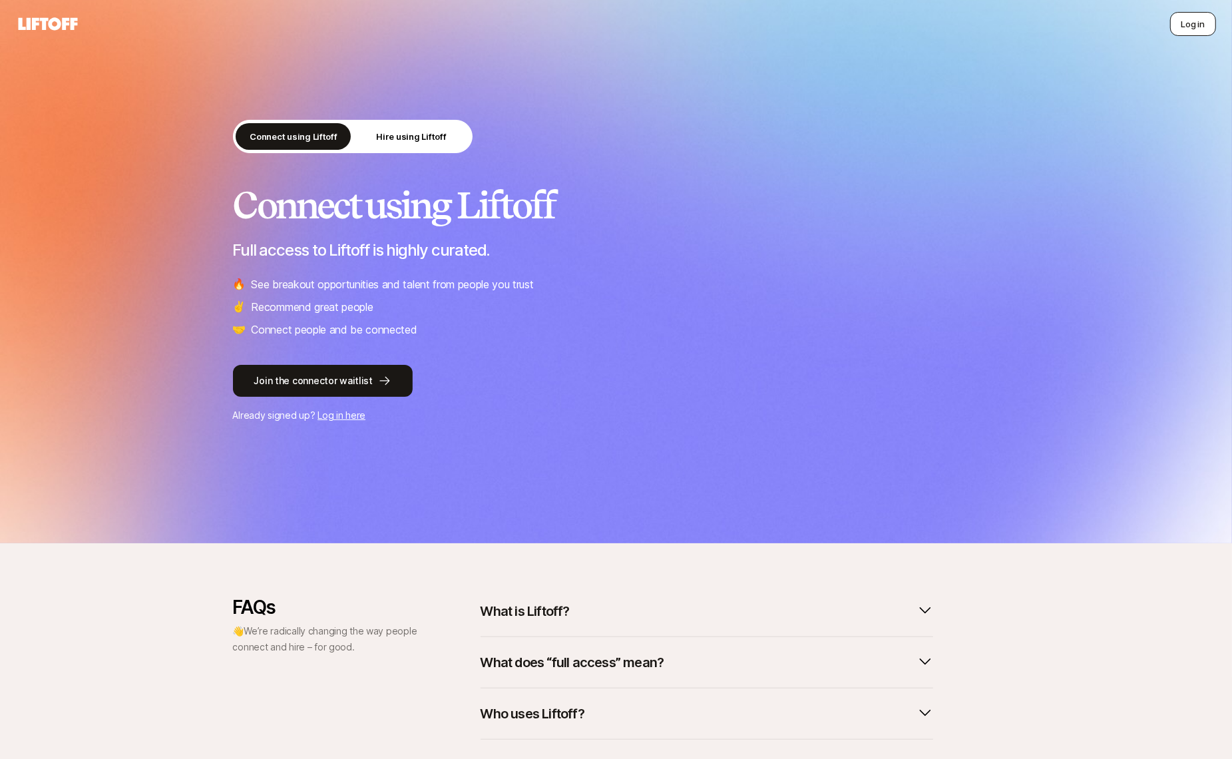
click at [1191, 19] on button "Log in" at bounding box center [1193, 24] width 46 height 24
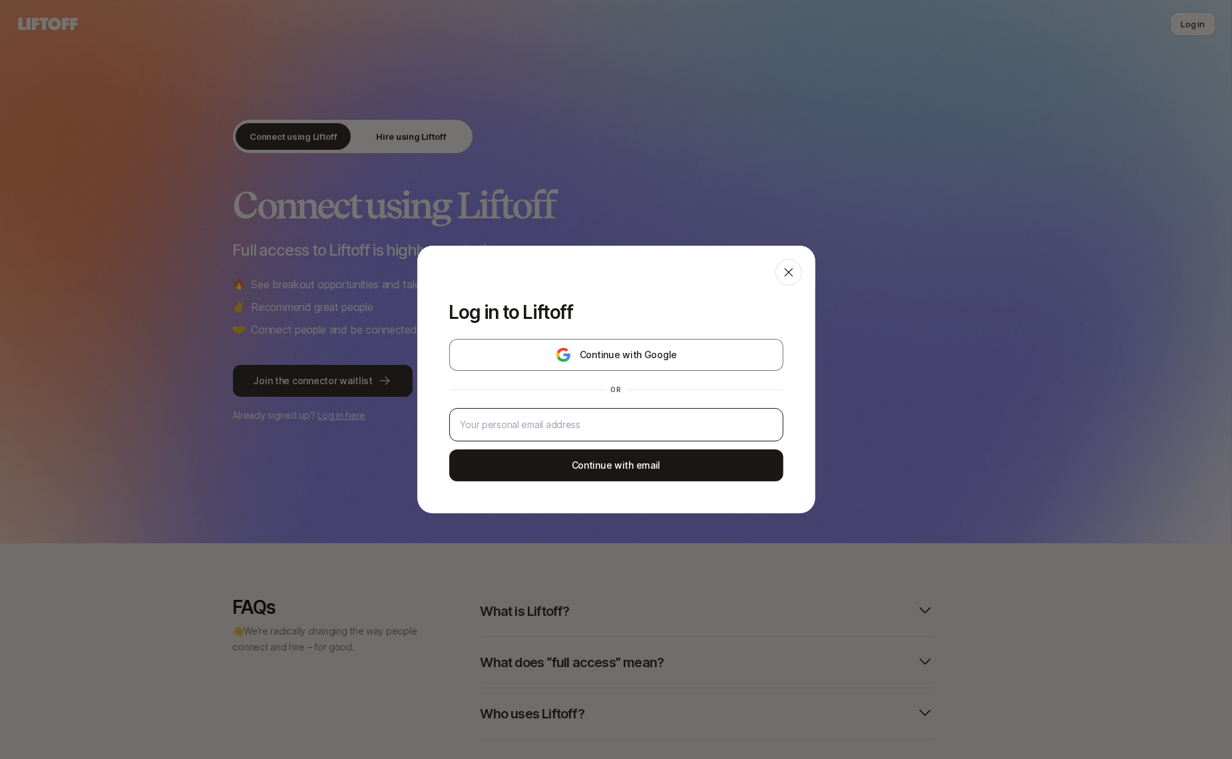
click at [569, 435] on div at bounding box center [616, 424] width 334 height 33
click at [551, 425] on input "email" at bounding box center [616, 425] width 311 height 16
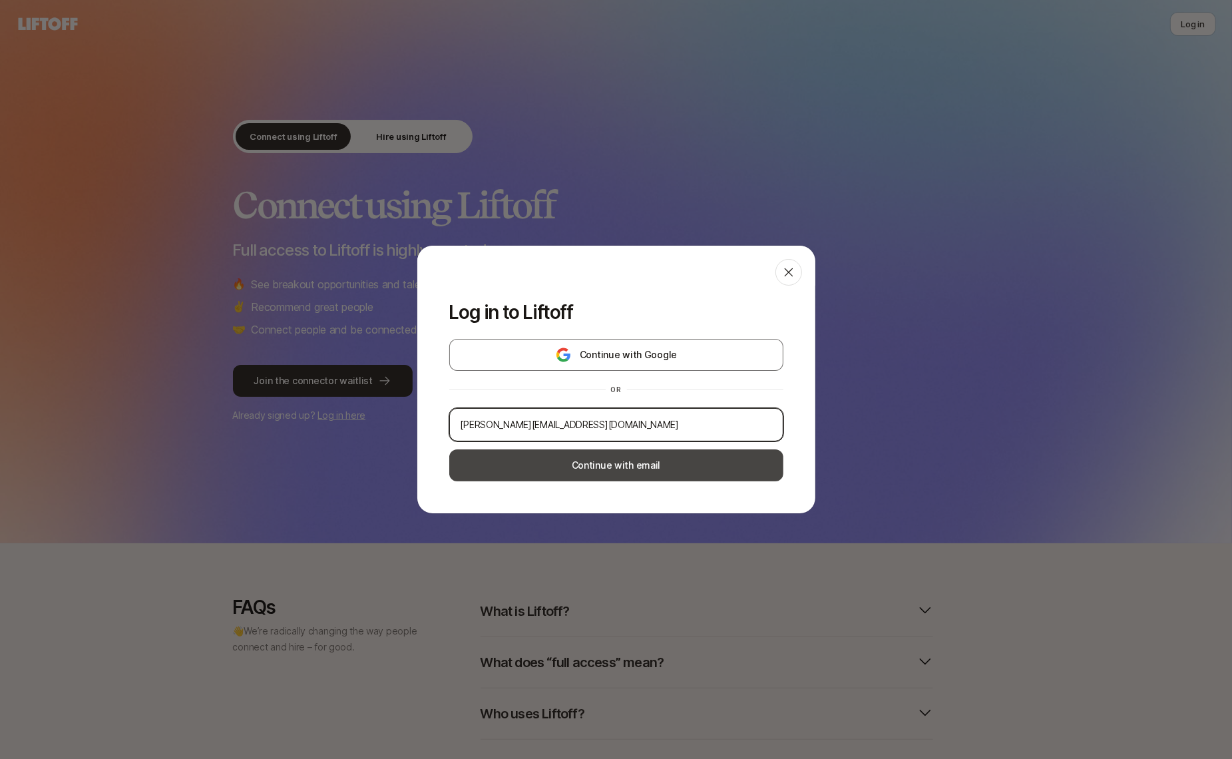
type input "eleanor+roster@liftoff.xyz"
click at [552, 455] on button "Continue with email" at bounding box center [616, 465] width 334 height 32
